Goal: Information Seeking & Learning: Find specific fact

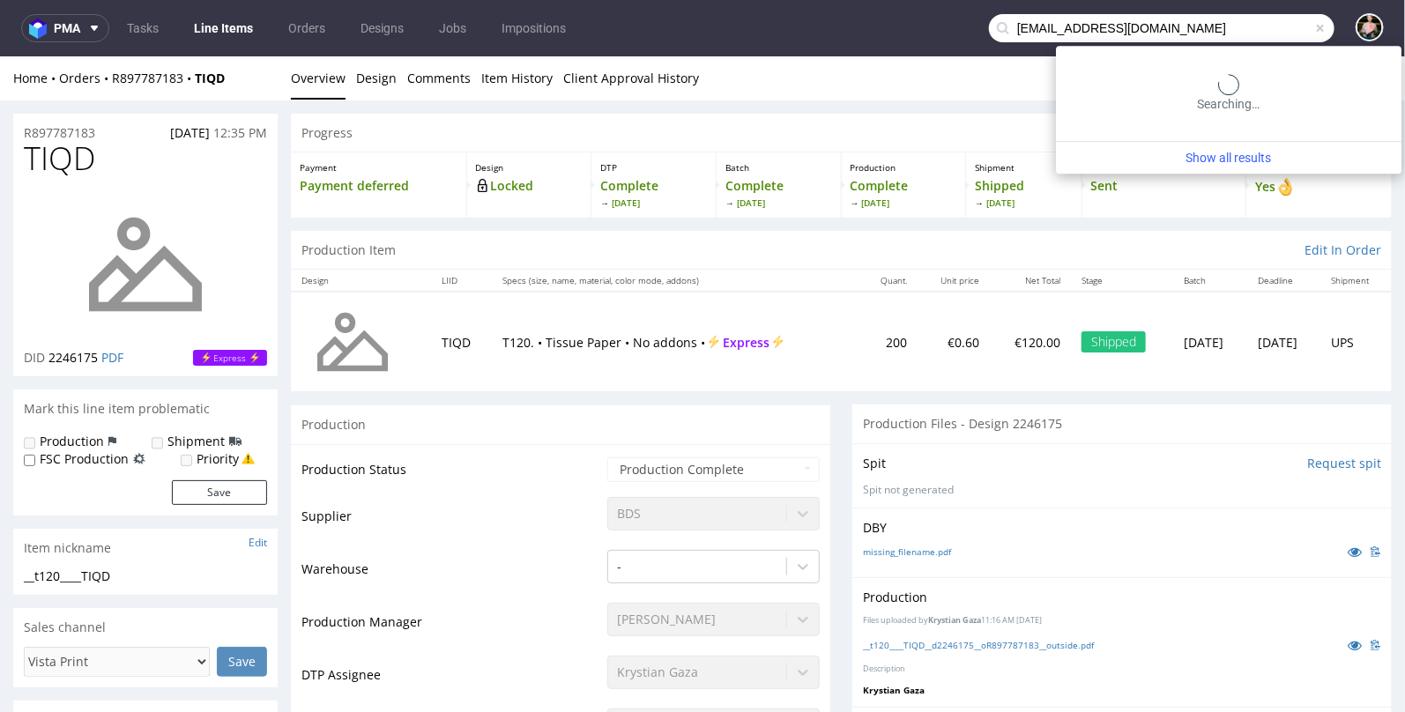
type input "a.cimmino87@gmail.com"
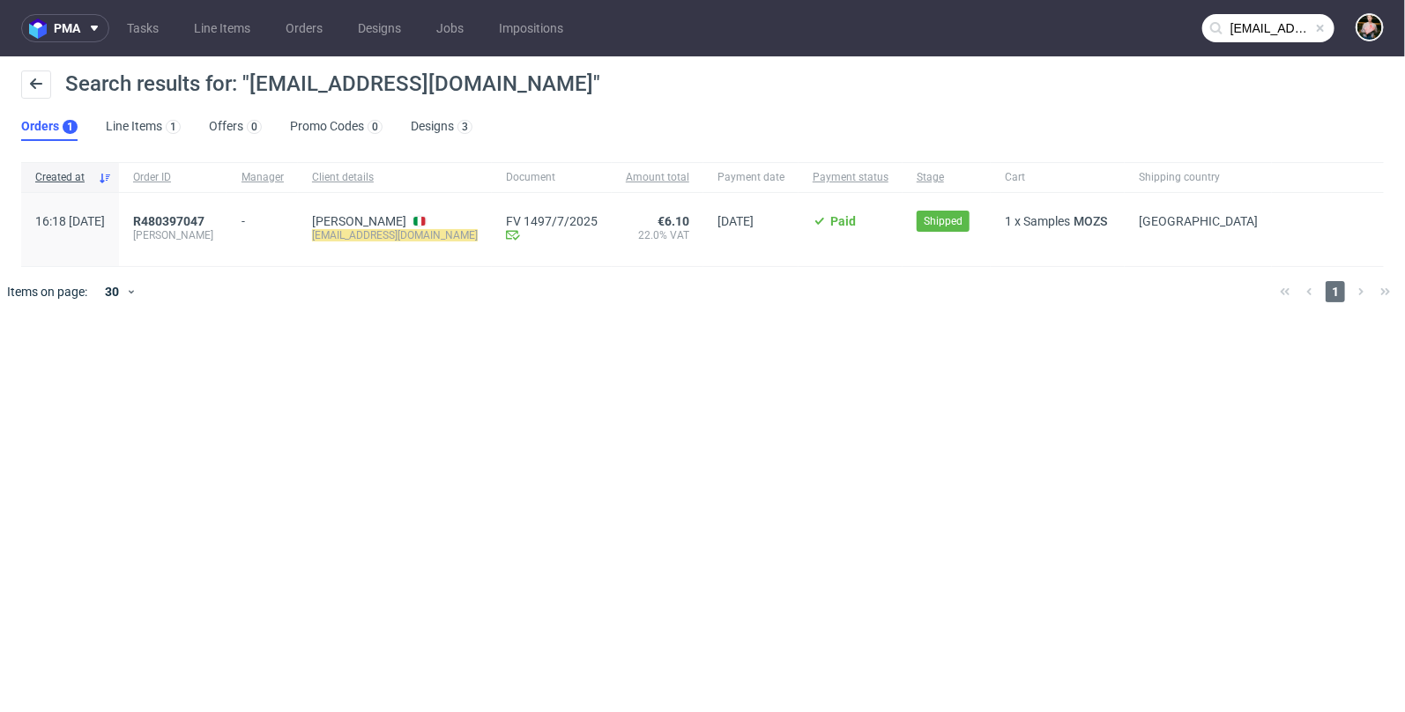
click at [227, 212] on div "R480397047 cimmino" at bounding box center [173, 229] width 108 height 73
click at [204, 216] on span "R480397047" at bounding box center [168, 221] width 71 height 14
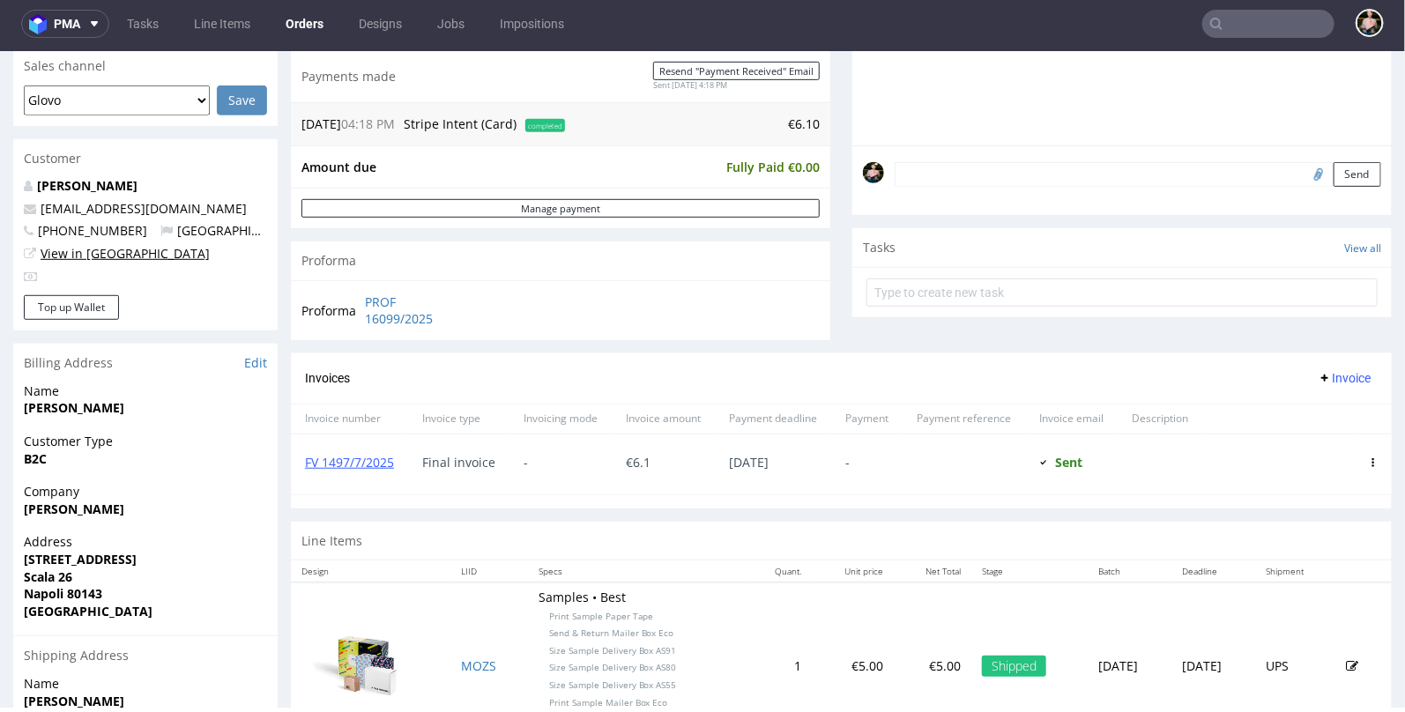
scroll to position [437, 0]
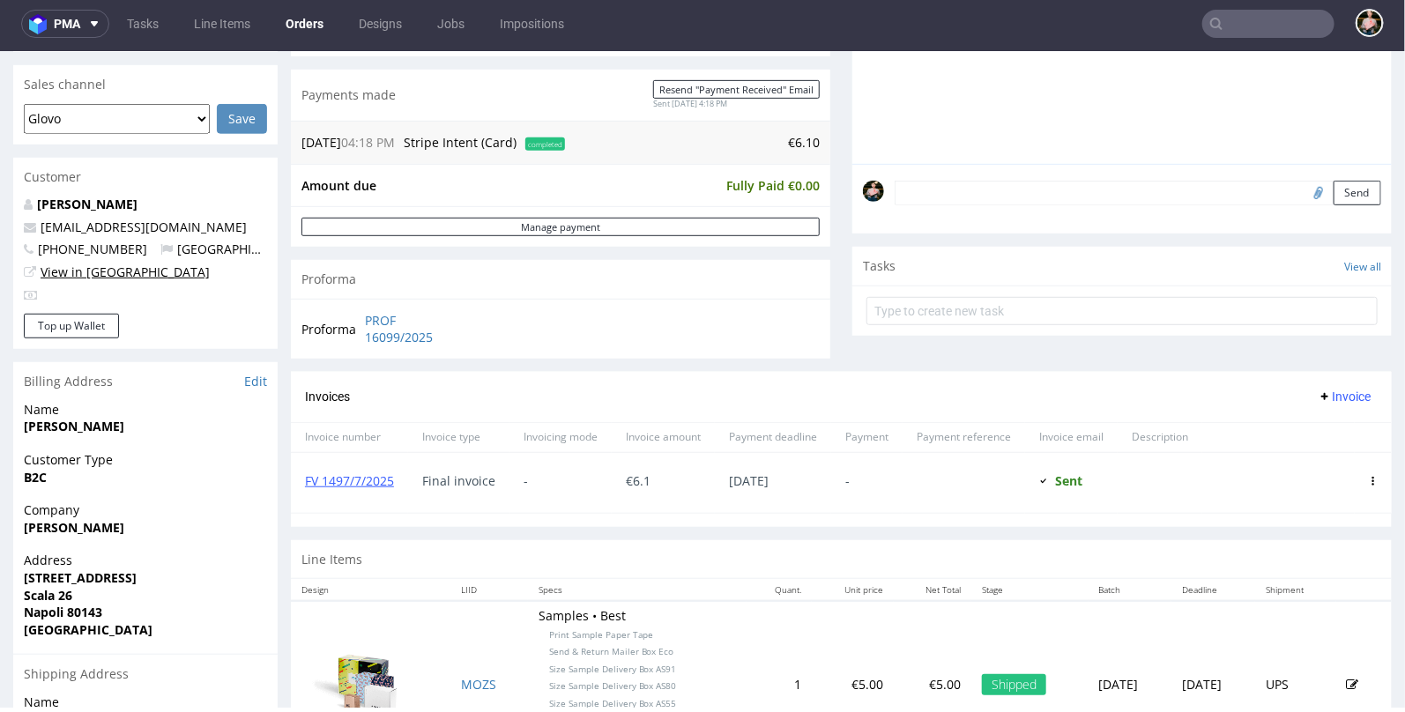
click at [105, 270] on link "View in [GEOGRAPHIC_DATA]" at bounding box center [125, 271] width 169 height 17
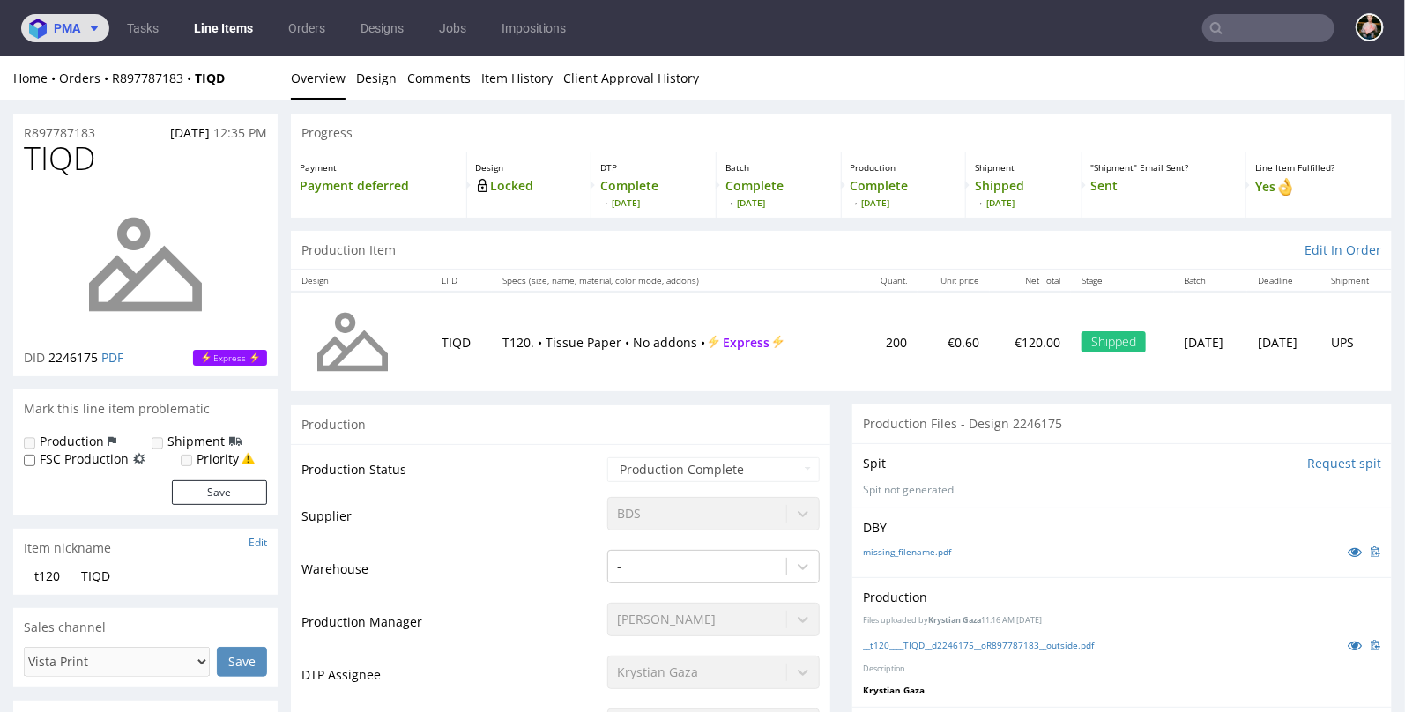
click at [72, 33] on span "pma" at bounding box center [67, 28] width 26 height 12
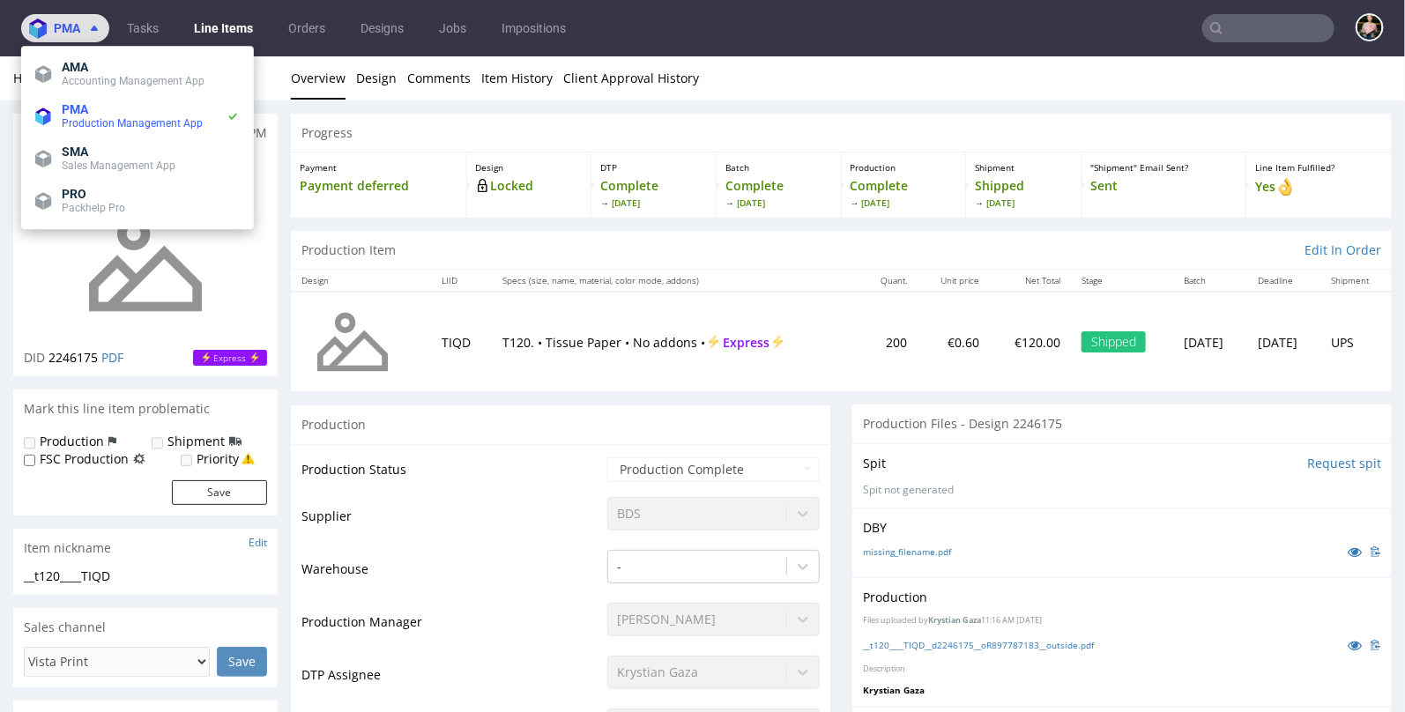
click at [72, 33] on span "pma" at bounding box center [67, 28] width 26 height 12
click at [230, 26] on link "Line Items" at bounding box center [223, 28] width 80 height 28
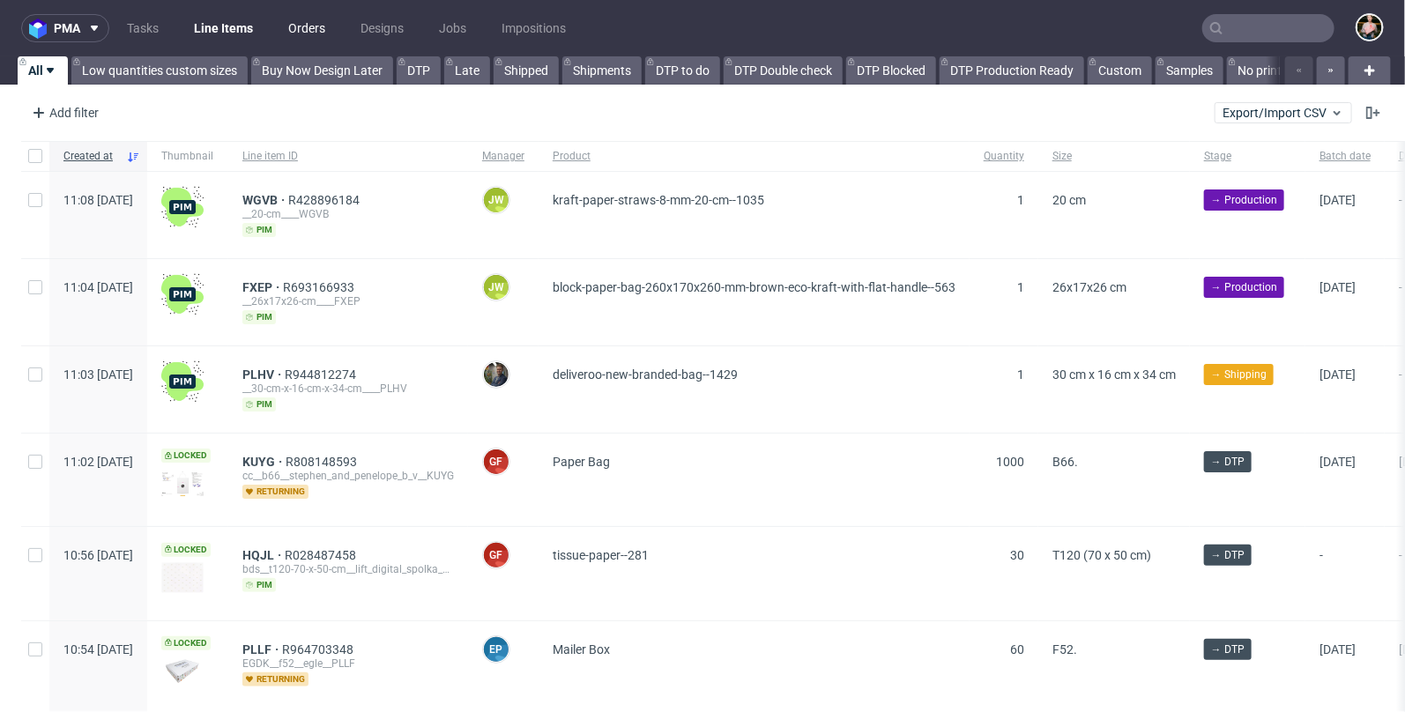
click at [310, 19] on link "Orders" at bounding box center [307, 28] width 58 height 28
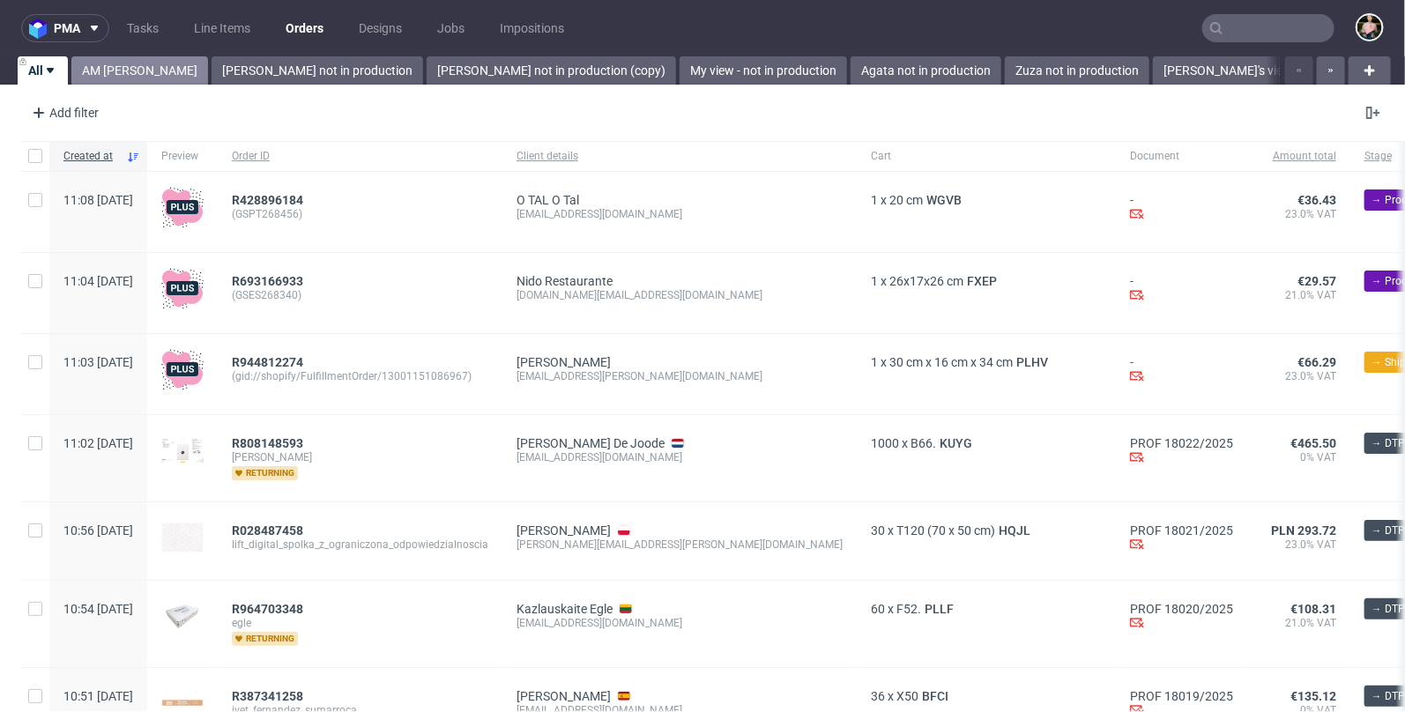
click at [176, 65] on link "AM [PERSON_NAME]" at bounding box center [139, 70] width 137 height 28
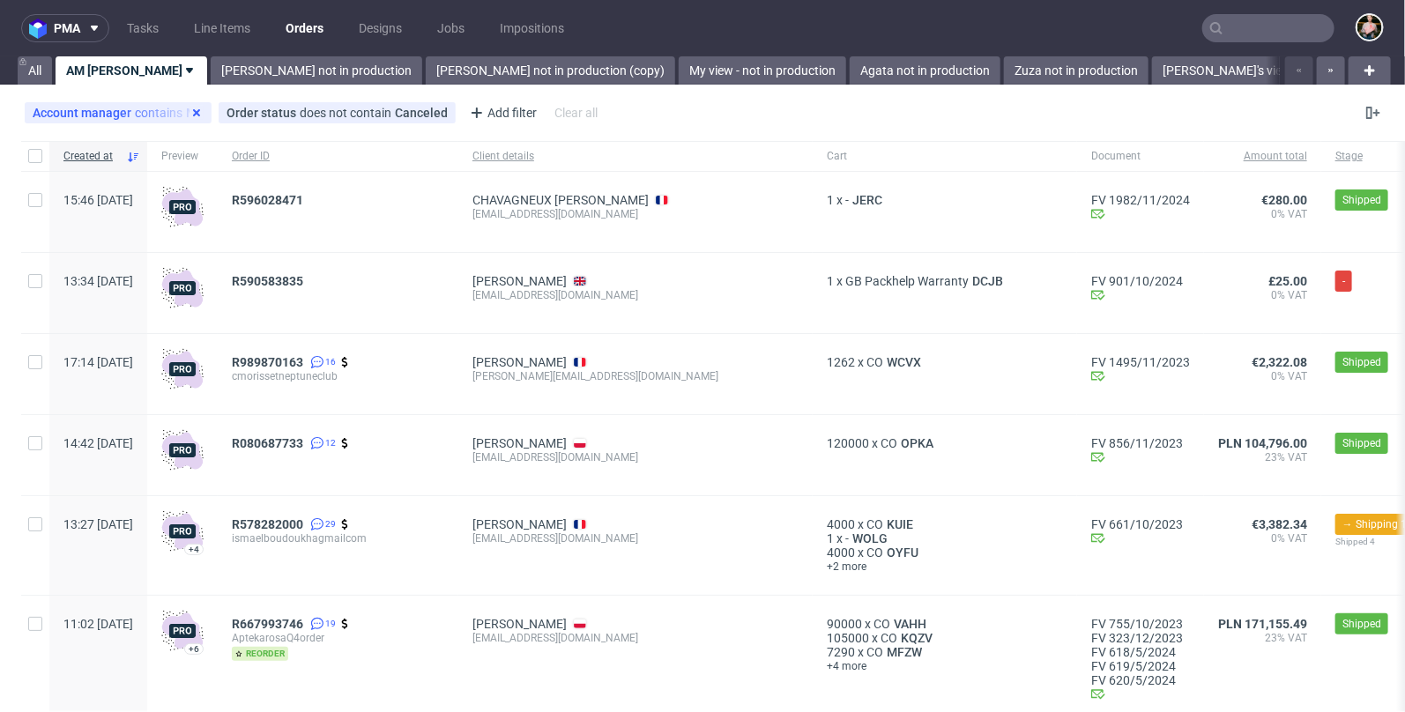
click at [196, 109] on use at bounding box center [196, 112] width 7 height 7
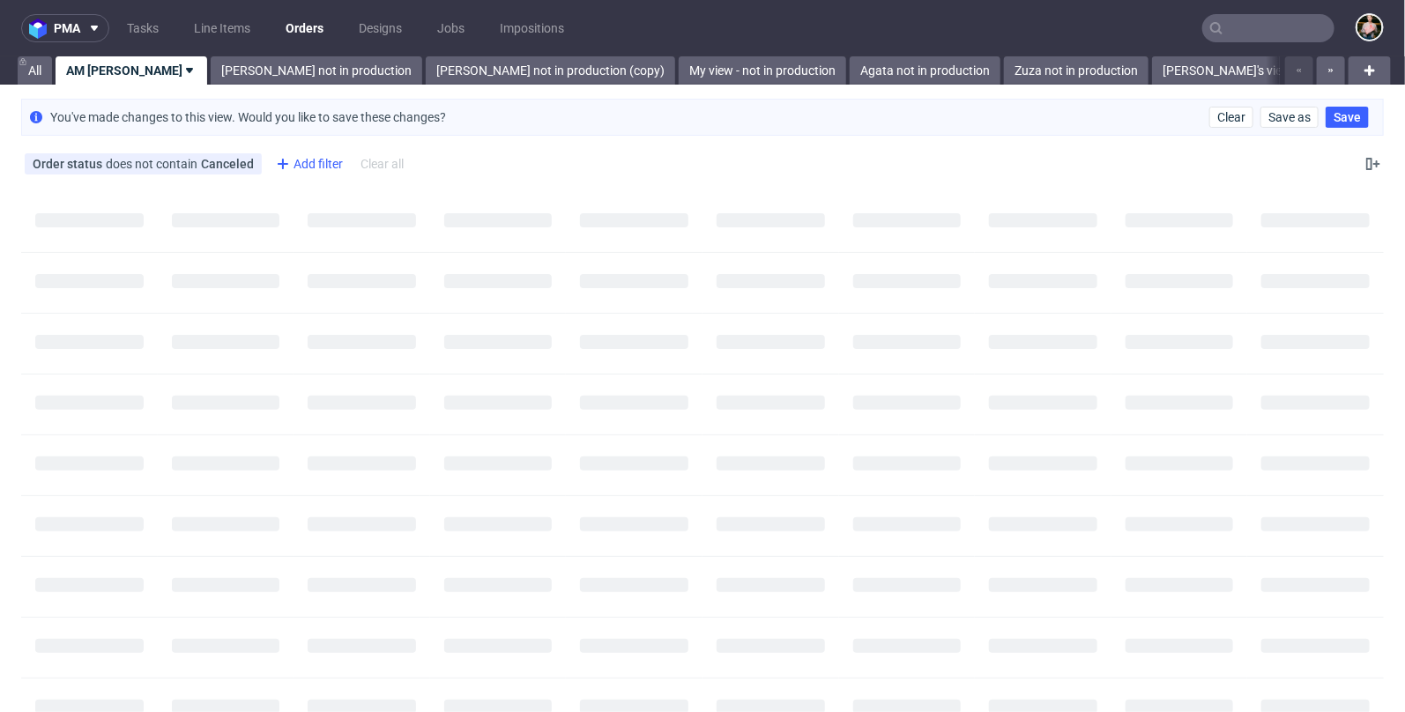
click at [293, 164] on div "Add filter" at bounding box center [308, 164] width 78 height 28
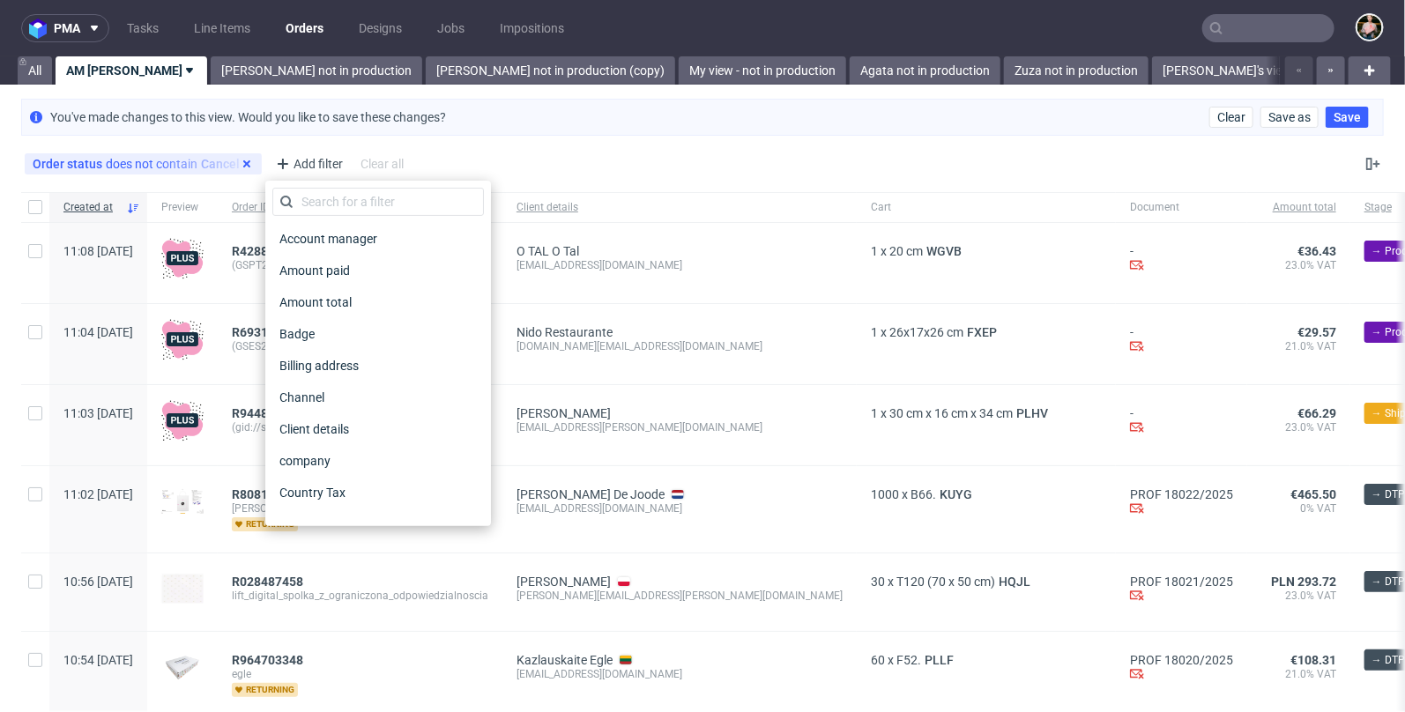
click at [243, 161] on use at bounding box center [246, 163] width 7 height 7
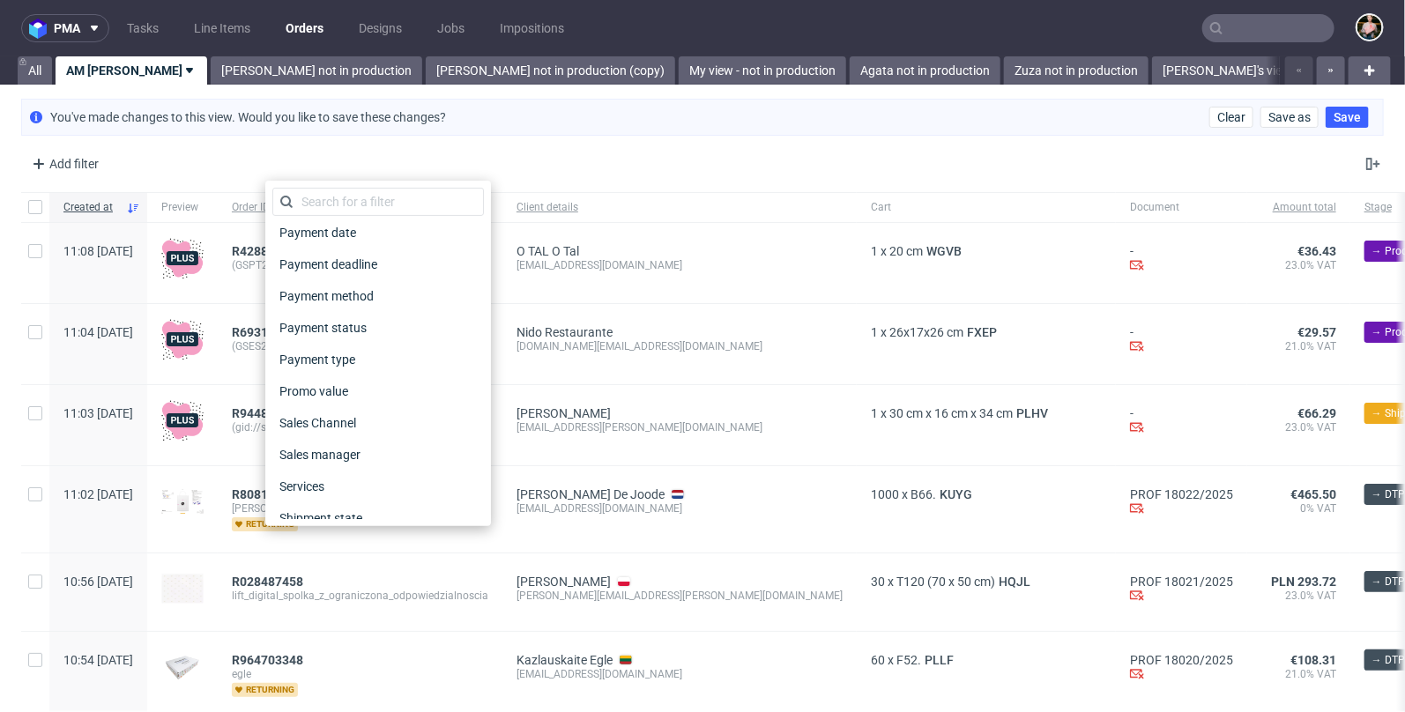
scroll to position [754, 0]
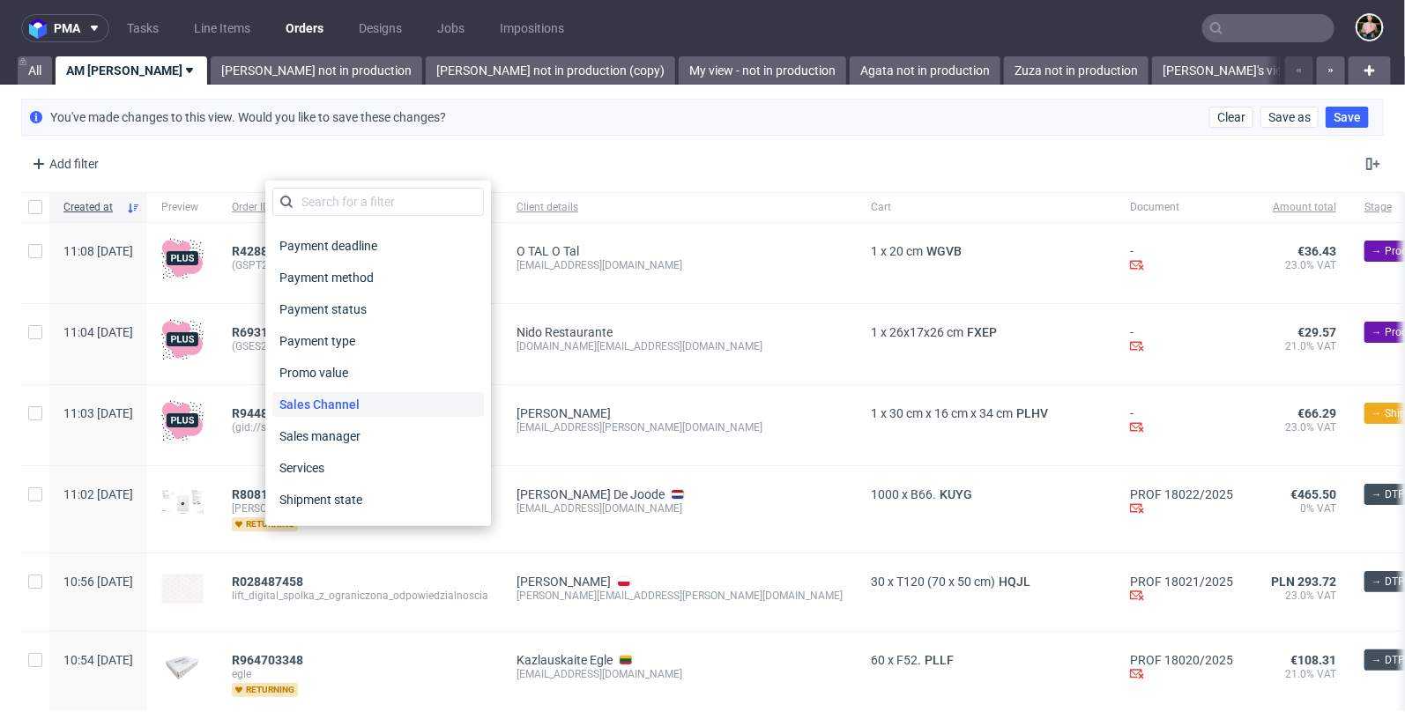
click at [322, 404] on span "Sales Channel" at bounding box center [319, 404] width 94 height 25
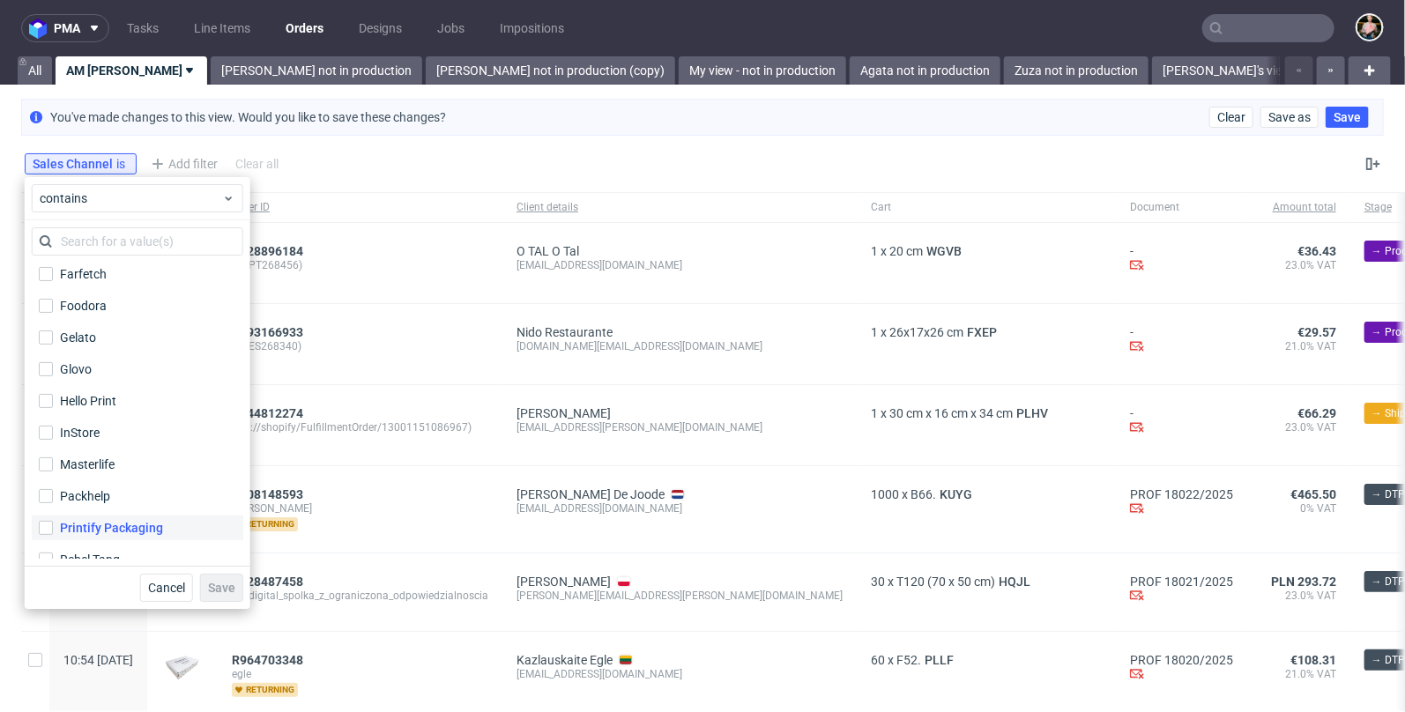
scroll to position [160, 0]
click at [49, 433] on input "InStore" at bounding box center [46, 435] width 14 height 14
checkbox input "true"
click at [220, 589] on span "Save" at bounding box center [221, 588] width 27 height 12
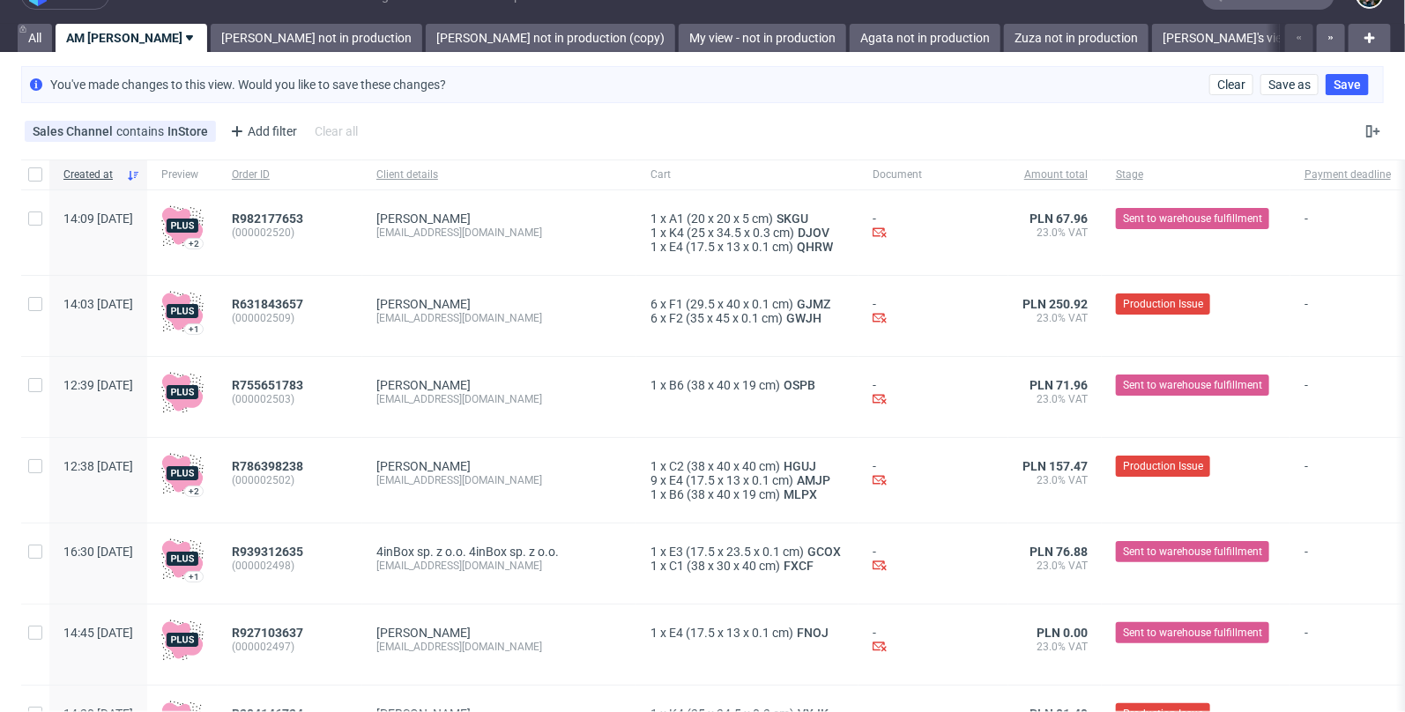
scroll to position [0, 0]
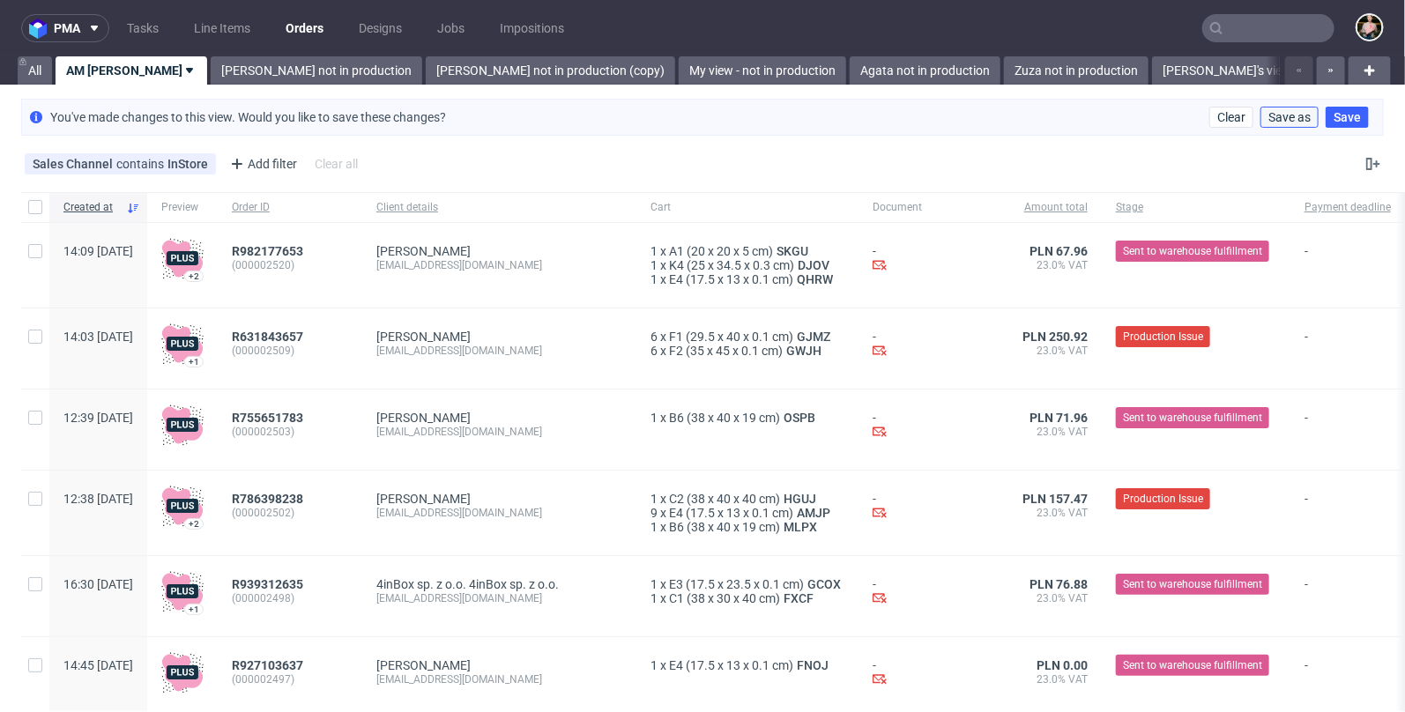
click at [1270, 117] on span "Save as" at bounding box center [1289, 117] width 42 height 12
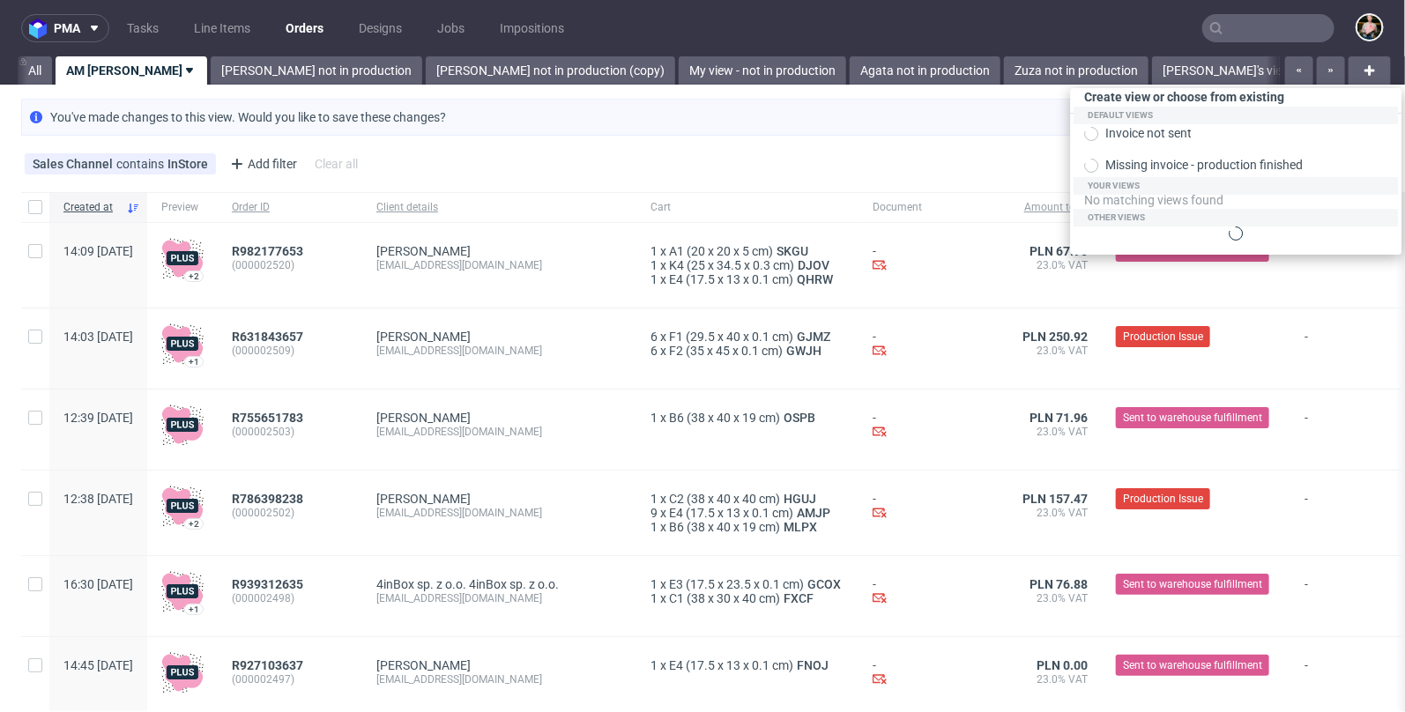
scroll to position [0, 2551]
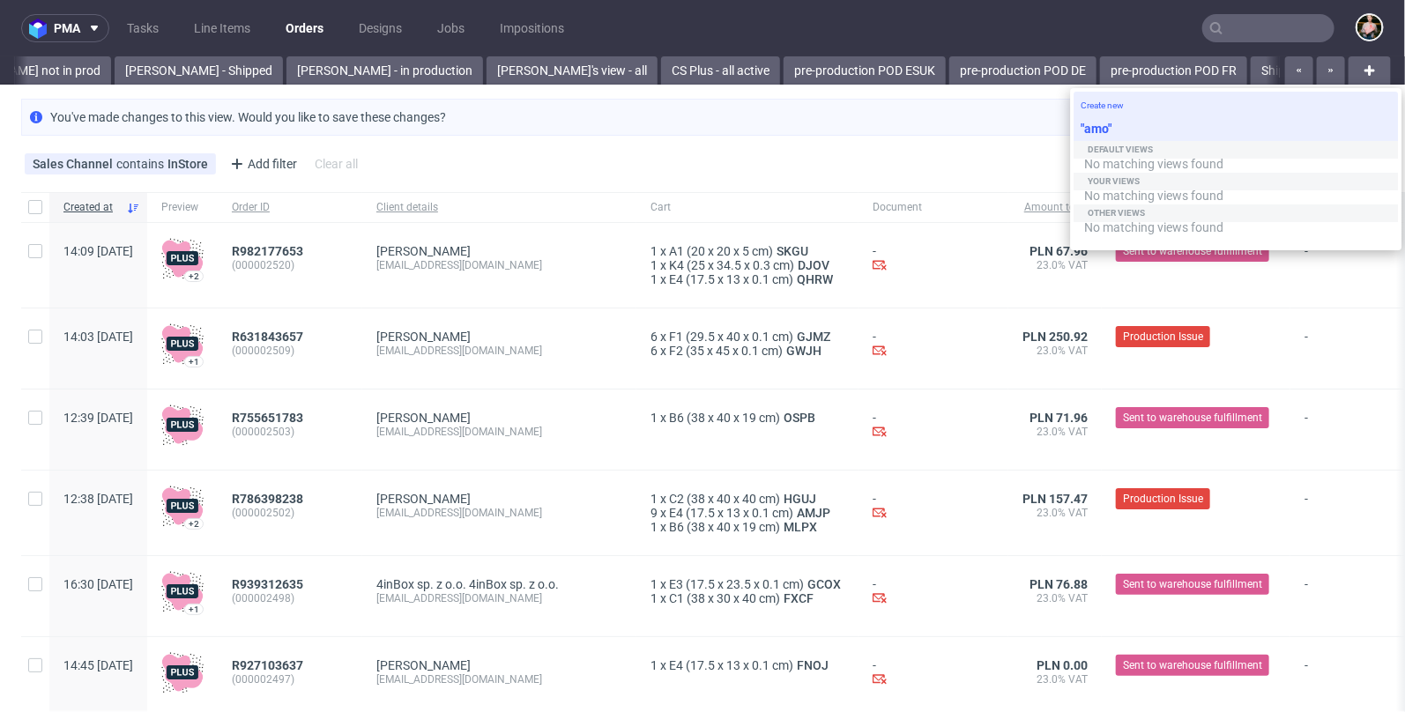
type input "a"
type input "Z"
type input "InStore InPost"
click at [1127, 119] on div ""InStore InPost"" at bounding box center [1235, 130] width 324 height 28
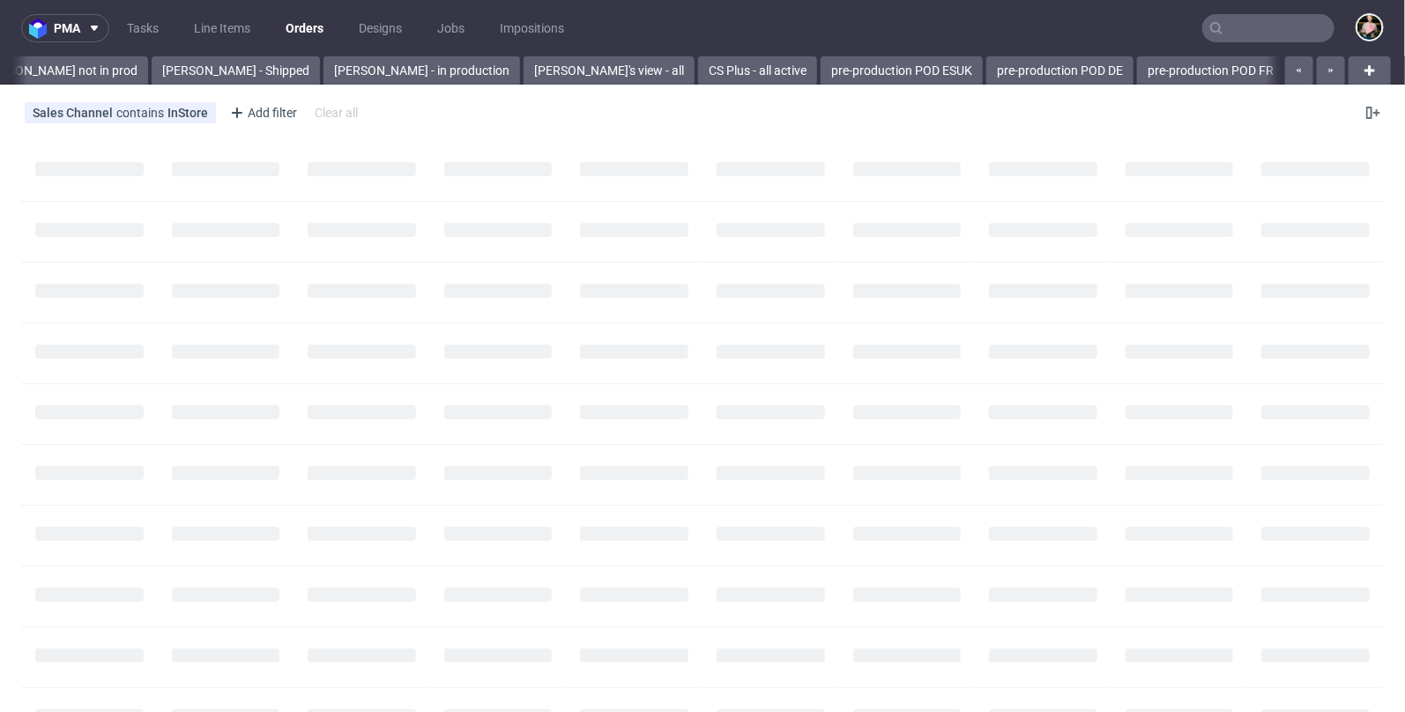
scroll to position [0, 2504]
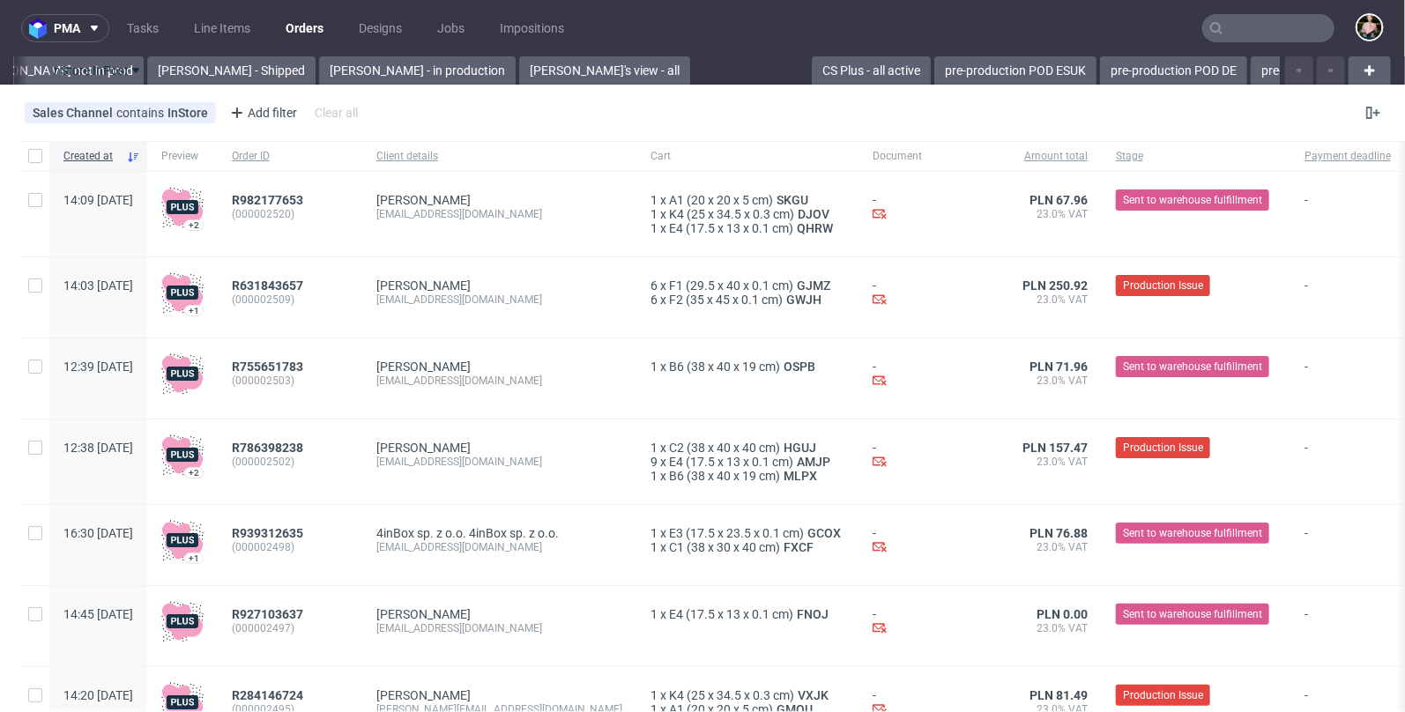
drag, startPoint x: 1203, startPoint y: 66, endPoint x: 98, endPoint y: 76, distance: 1105.2
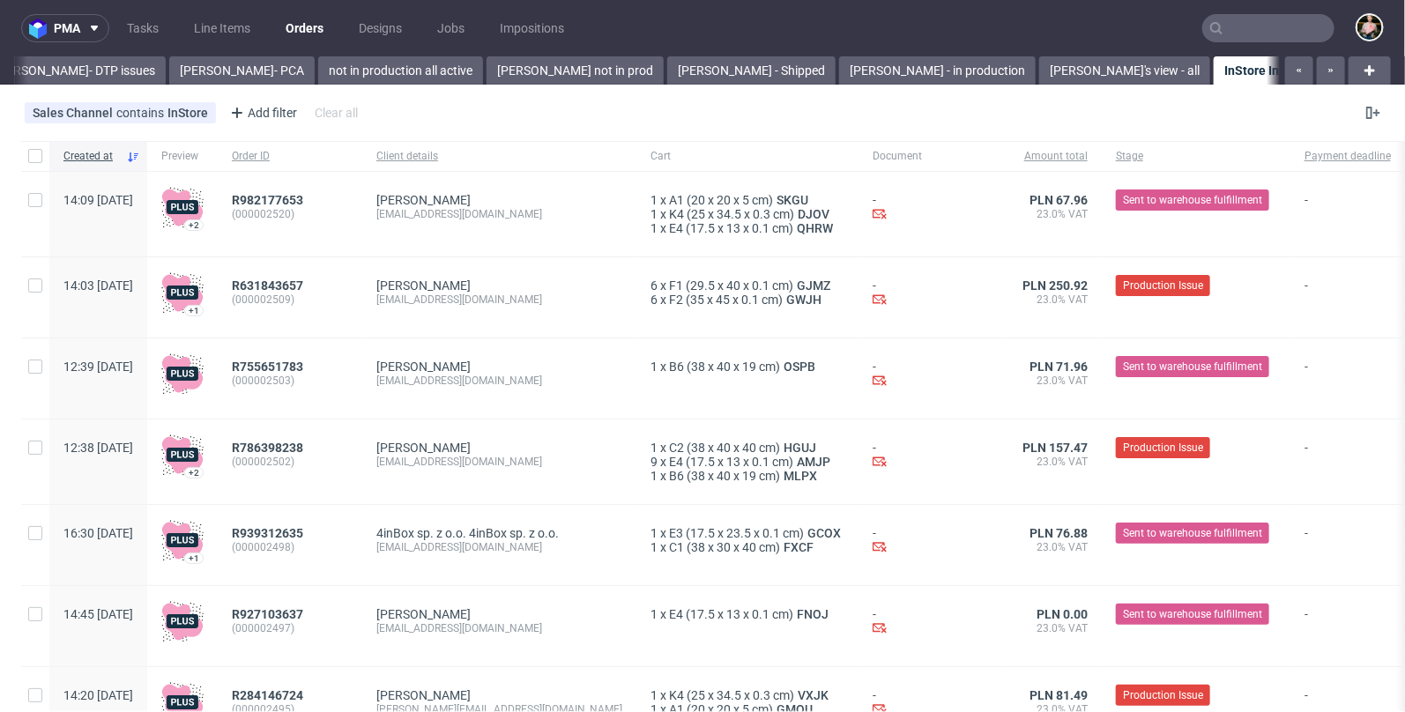
scroll to position [0, 1980]
drag, startPoint x: 641, startPoint y: 71, endPoint x: 107, endPoint y: 80, distance: 534.2
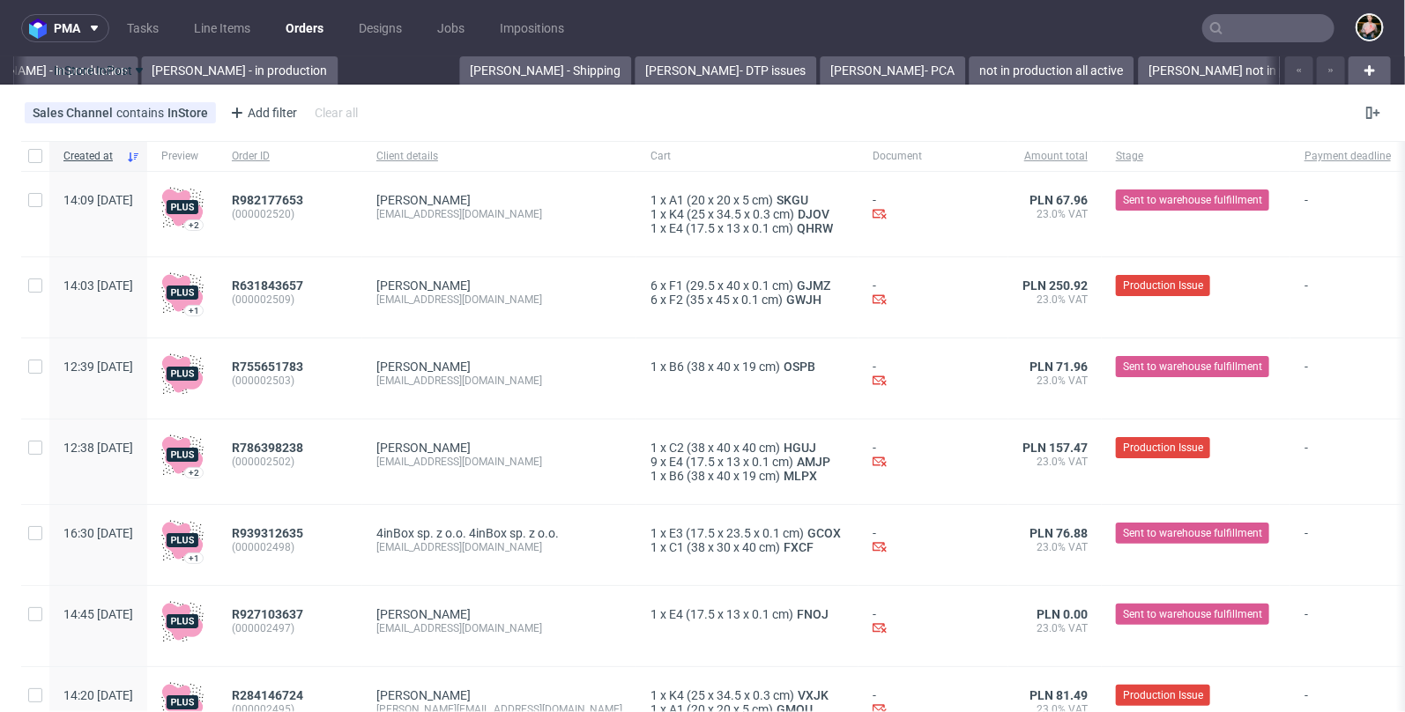
drag, startPoint x: 655, startPoint y: 67, endPoint x: 113, endPoint y: 65, distance: 542.0
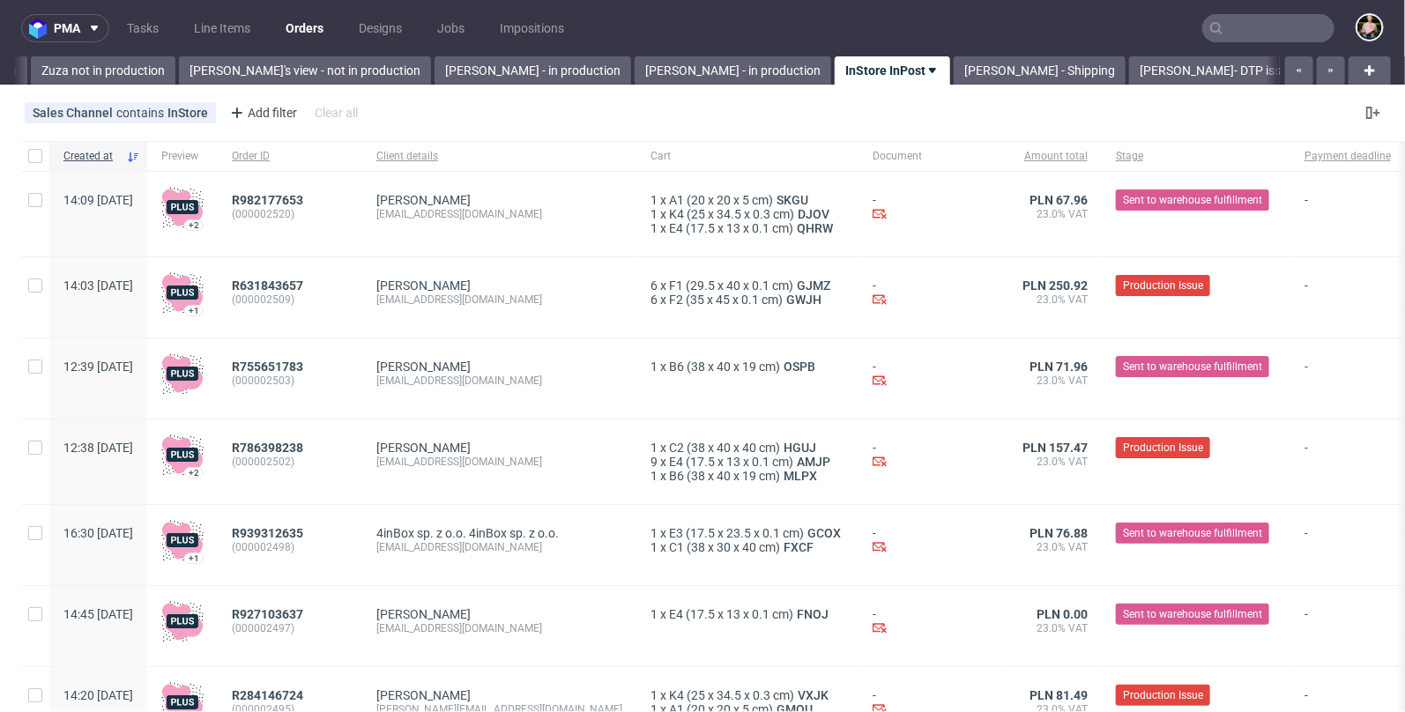
scroll to position [0, 954]
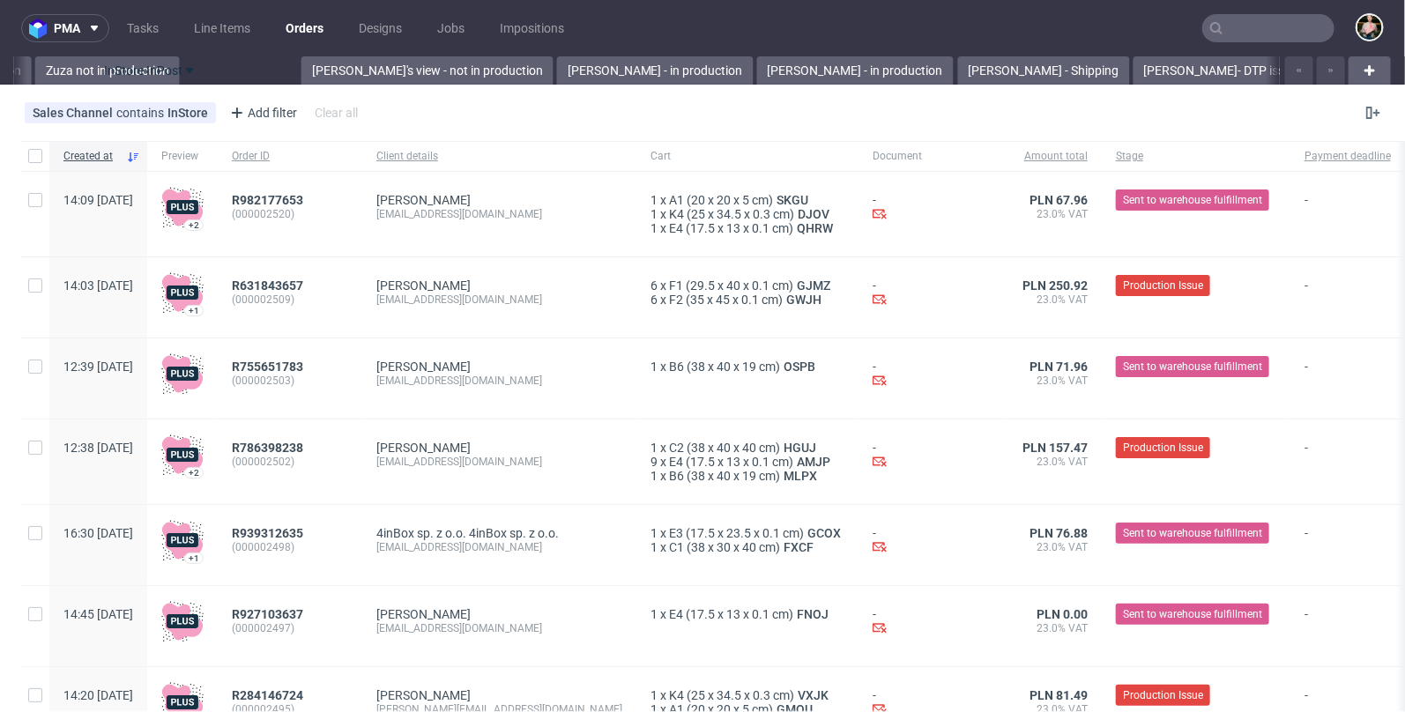
drag, startPoint x: 640, startPoint y: 71, endPoint x: 147, endPoint y: 68, distance: 492.7
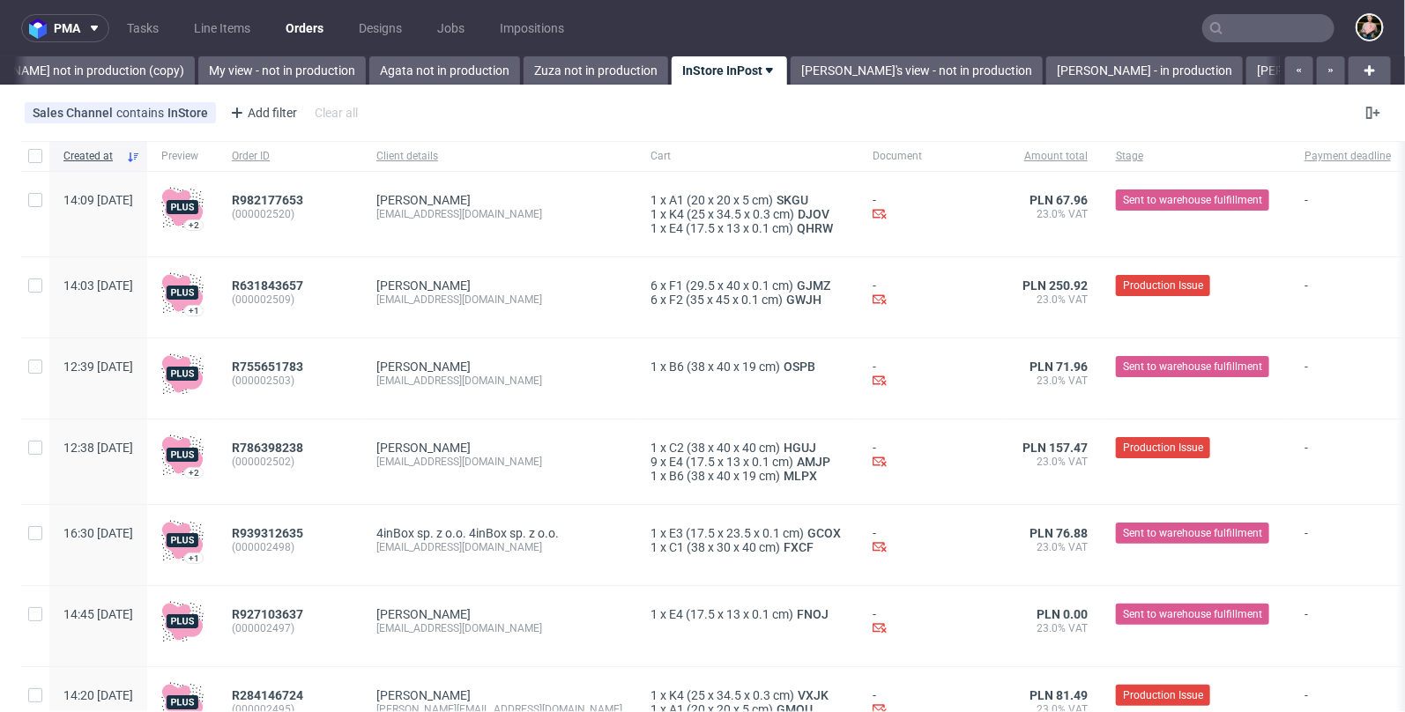
scroll to position [0, 463]
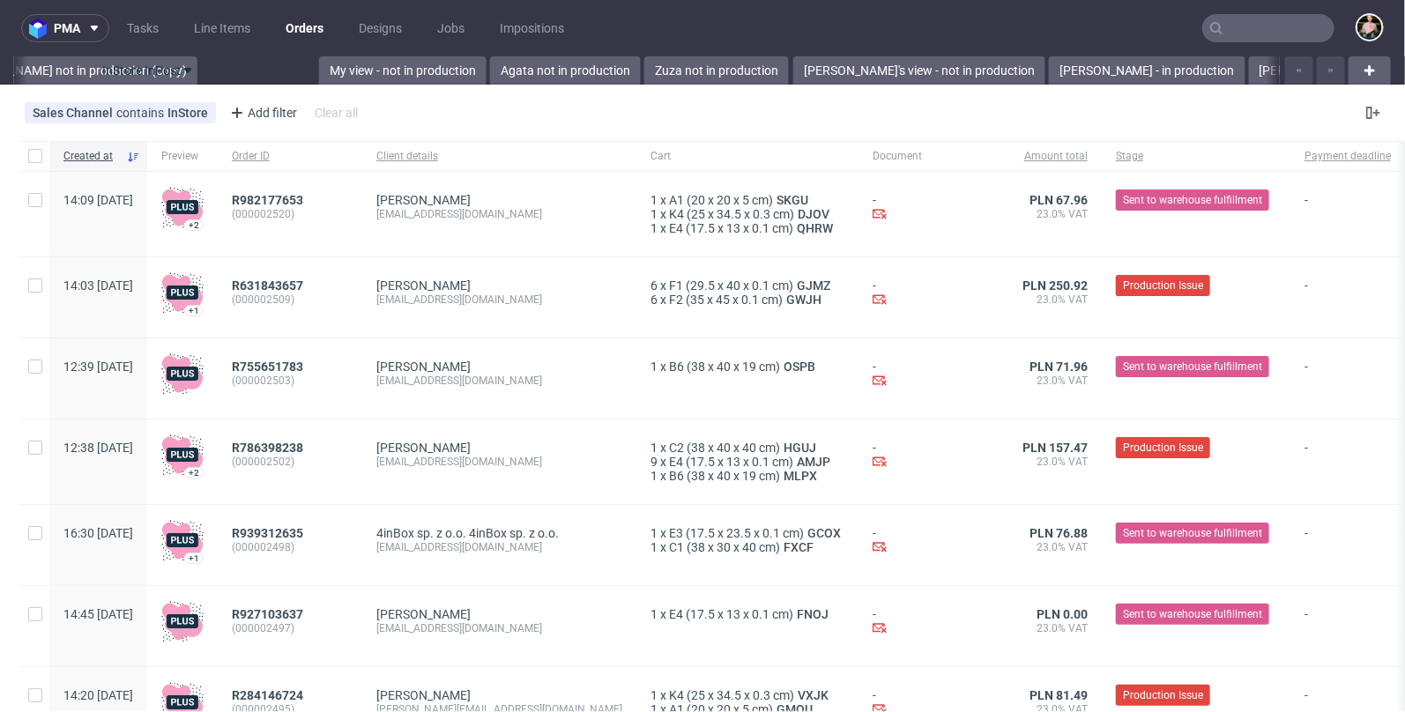
drag, startPoint x: 638, startPoint y: 76, endPoint x: 151, endPoint y: 68, distance: 487.4
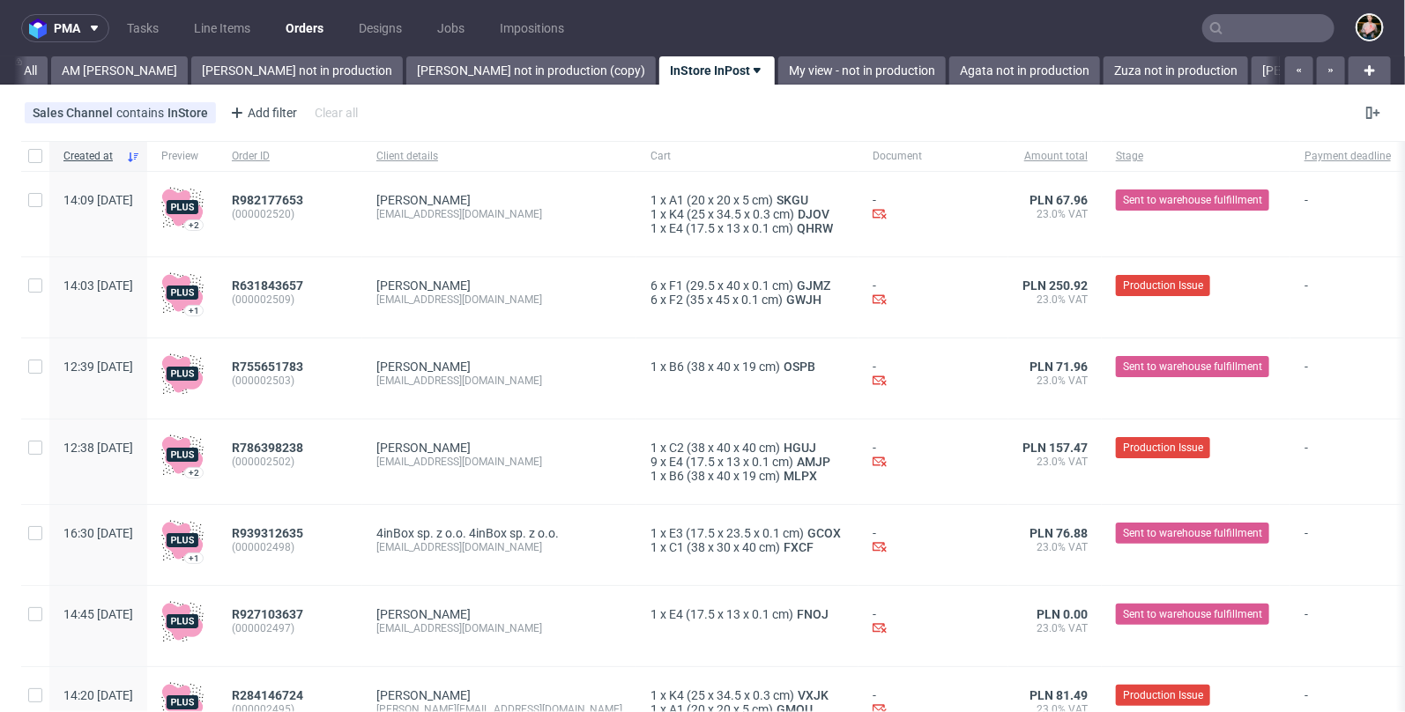
scroll to position [0, 0]
drag, startPoint x: 613, startPoint y: 68, endPoint x: 103, endPoint y: 73, distance: 510.3
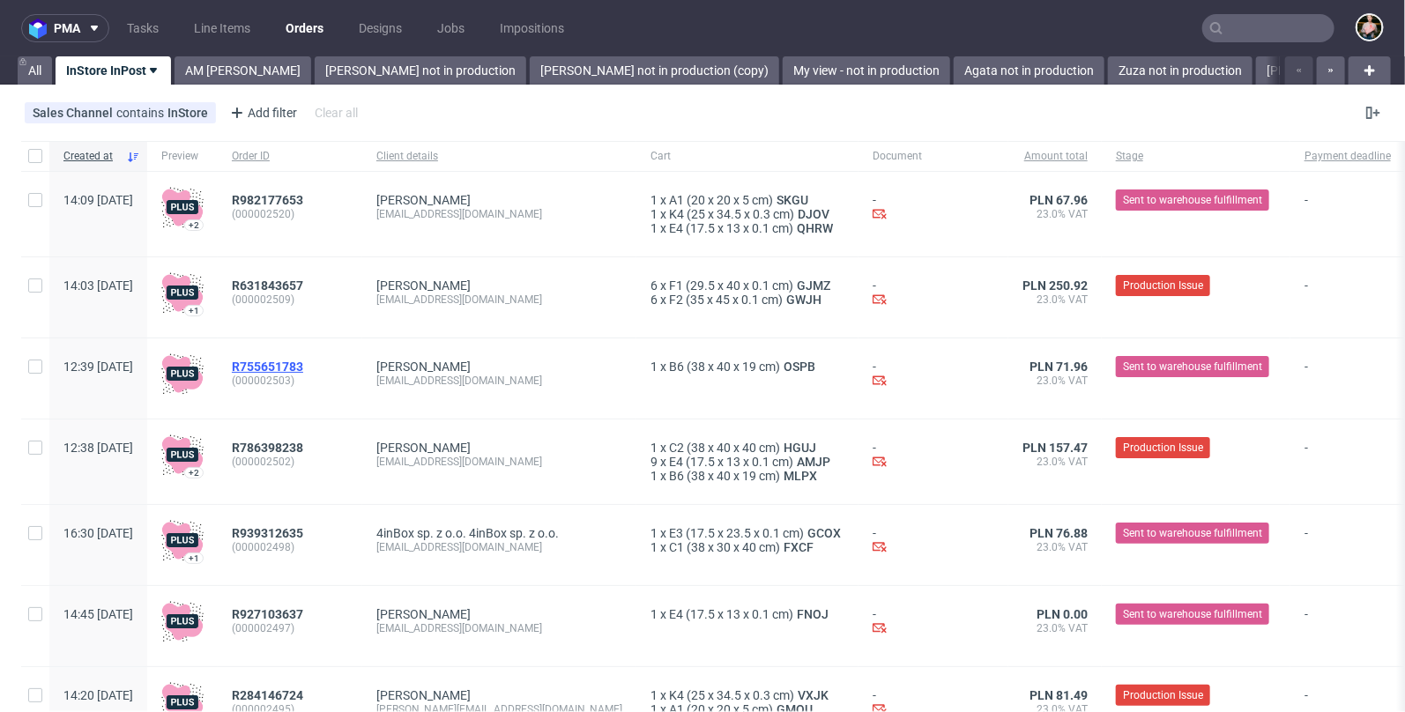
click at [303, 364] on span "R755651783" at bounding box center [267, 367] width 71 height 14
click at [303, 446] on span "R786398238" at bounding box center [267, 448] width 71 height 14
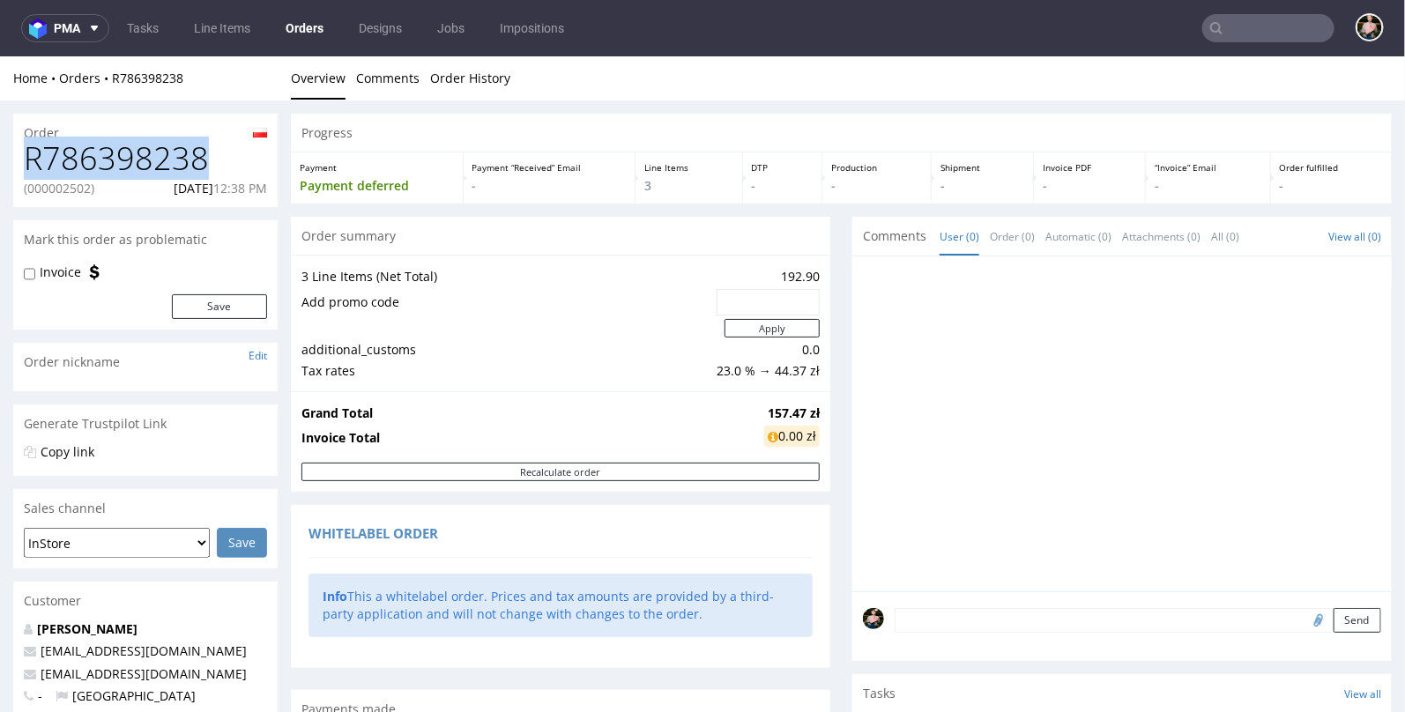
drag, startPoint x: 216, startPoint y: 160, endPoint x: 26, endPoint y: 161, distance: 189.5
click at [26, 161] on h1 "R786398238" at bounding box center [145, 157] width 243 height 35
copy h1 "R786398238"
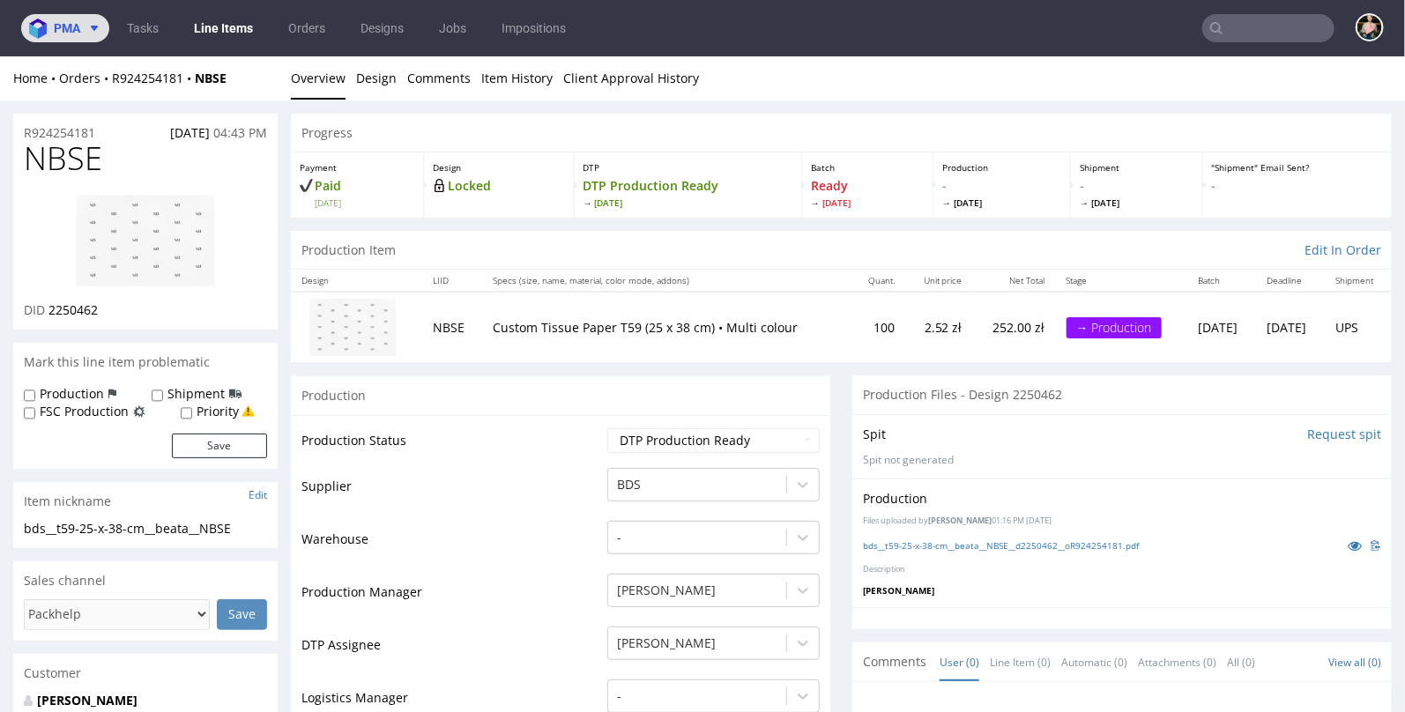
click at [73, 20] on button "pma" at bounding box center [65, 28] width 88 height 28
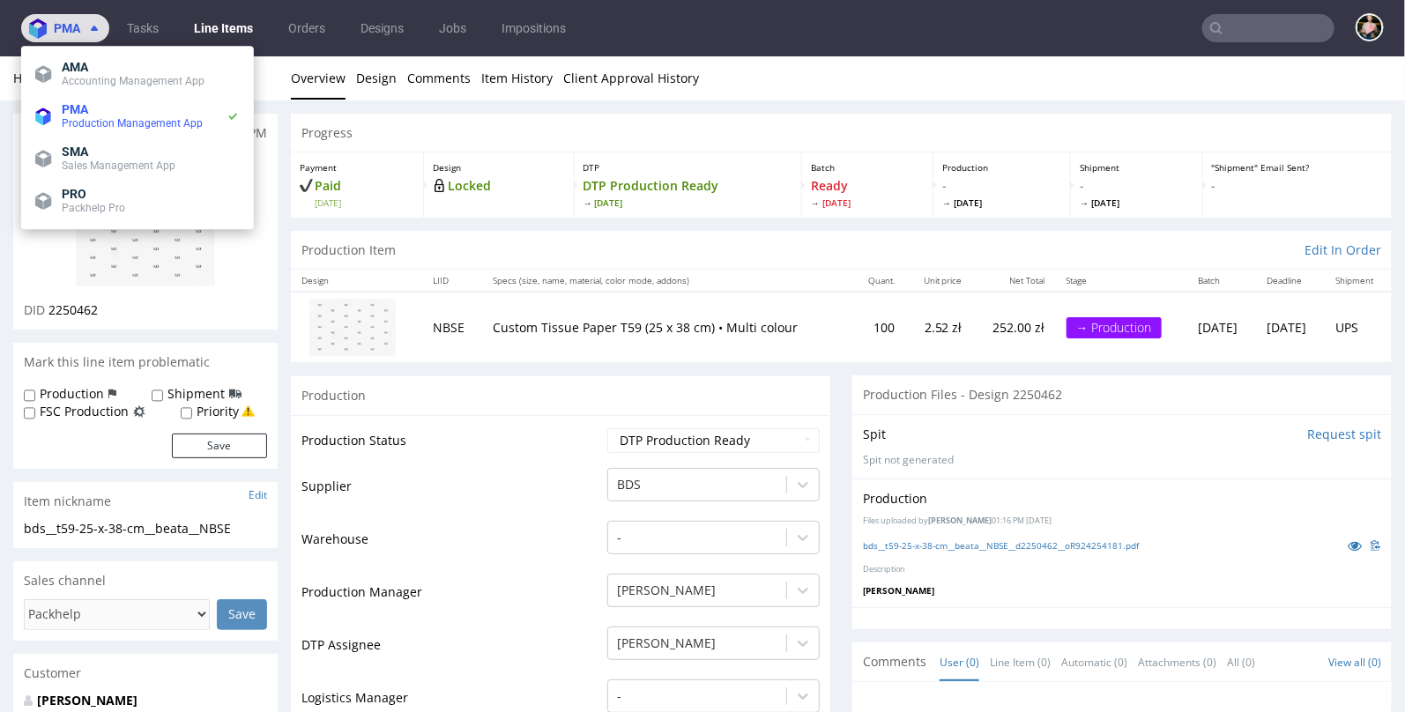
click at [73, 20] on button "pma" at bounding box center [65, 28] width 88 height 28
click at [308, 27] on link "Orders" at bounding box center [307, 28] width 58 height 28
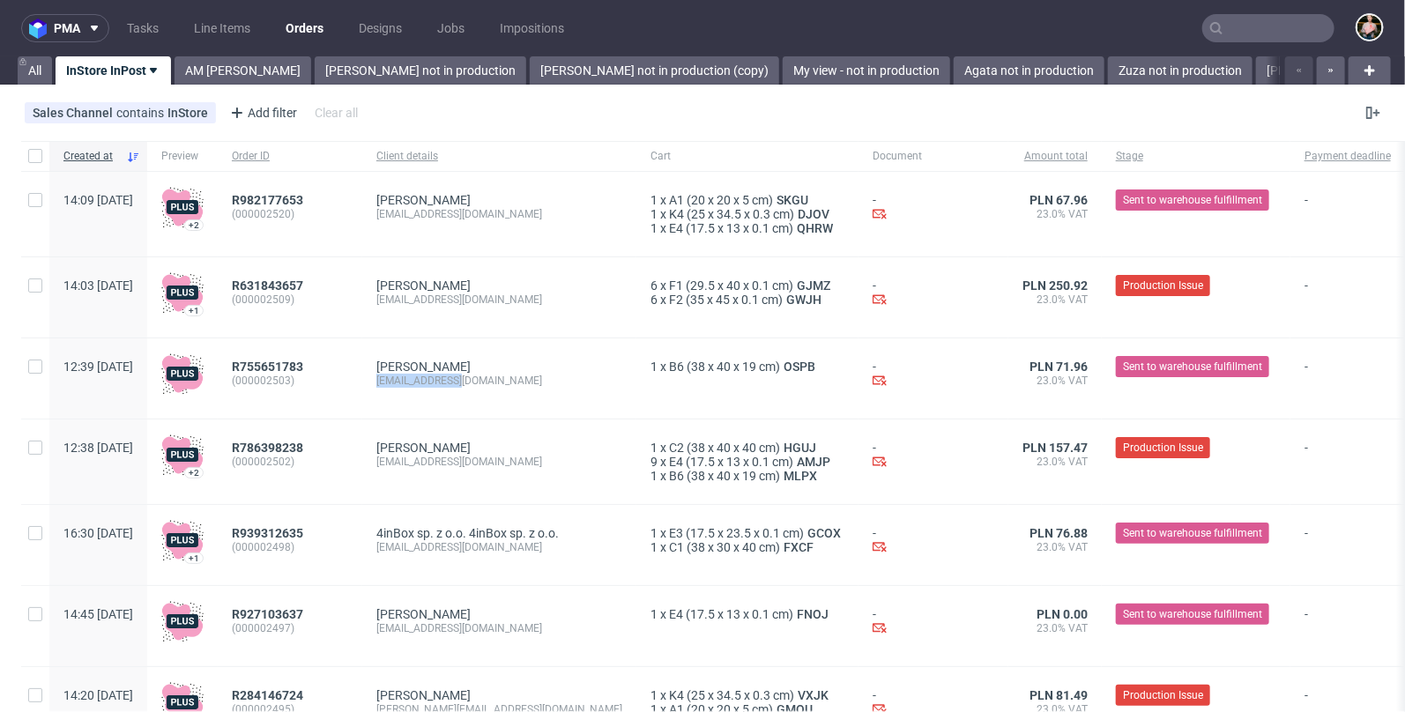
drag, startPoint x: 530, startPoint y: 379, endPoint x: 421, endPoint y: 379, distance: 108.4
click at [421, 379] on div "Anna Barycza info@sapospa.pl" at bounding box center [499, 378] width 274 height 80
copy div "[EMAIL_ADDRESS][DOMAIN_NAME]"
click at [1252, 27] on input "text" at bounding box center [1268, 28] width 132 height 28
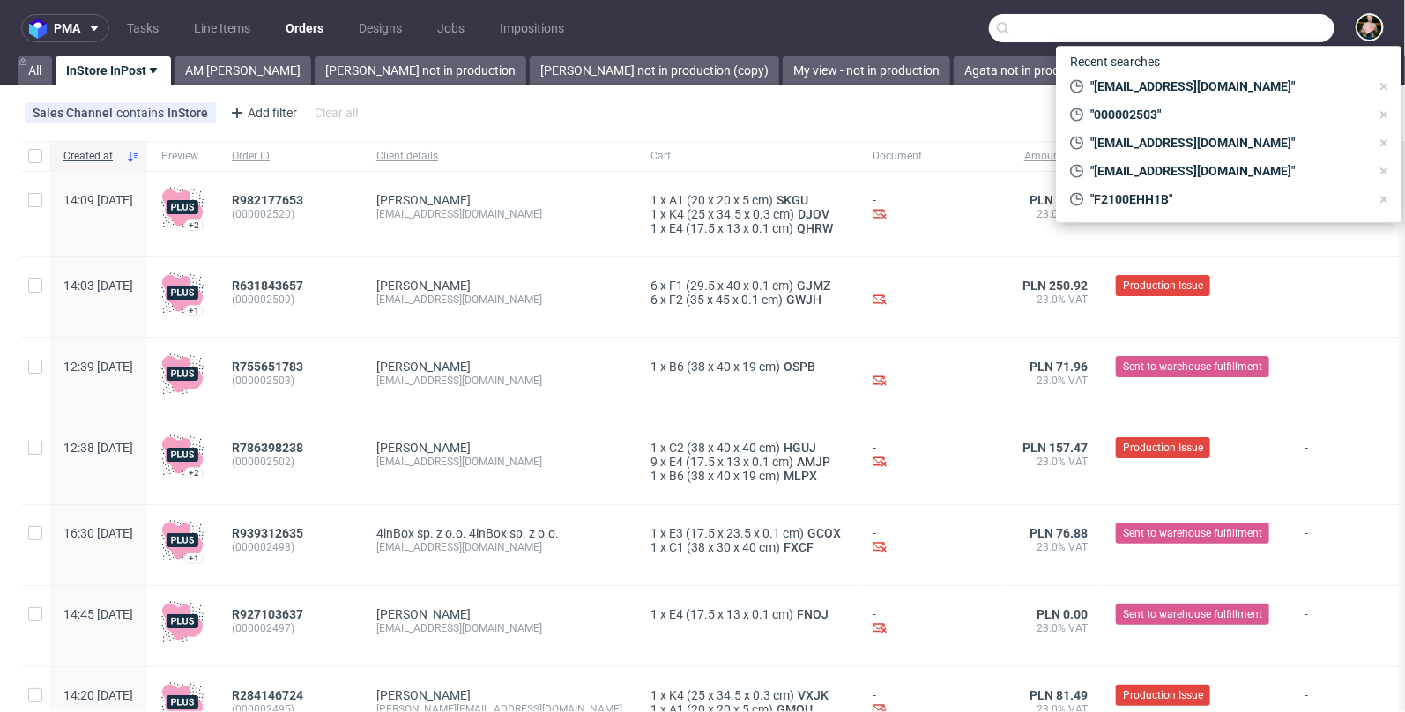
paste input "[EMAIL_ADDRESS][DOMAIN_NAME]"
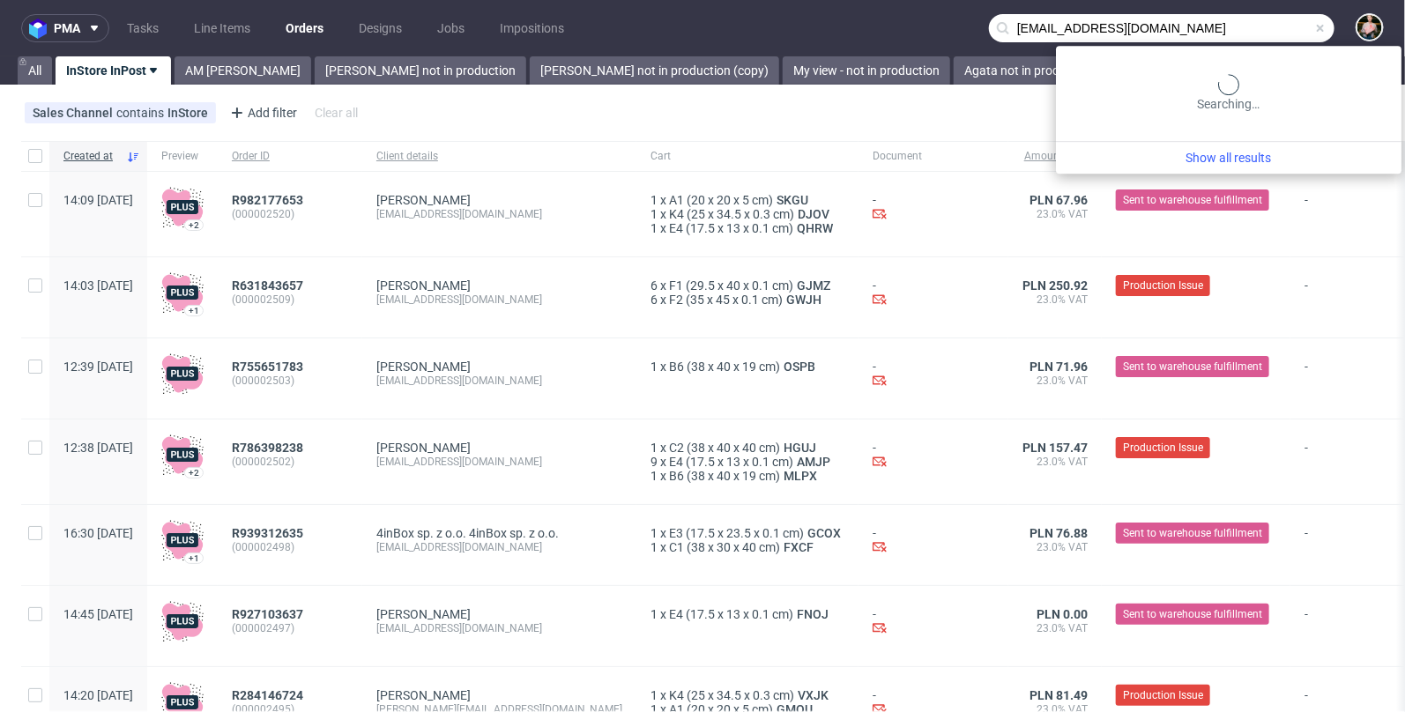
type input "[EMAIL_ADDRESS][DOMAIN_NAME]"
